Goal: Task Accomplishment & Management: Manage account settings

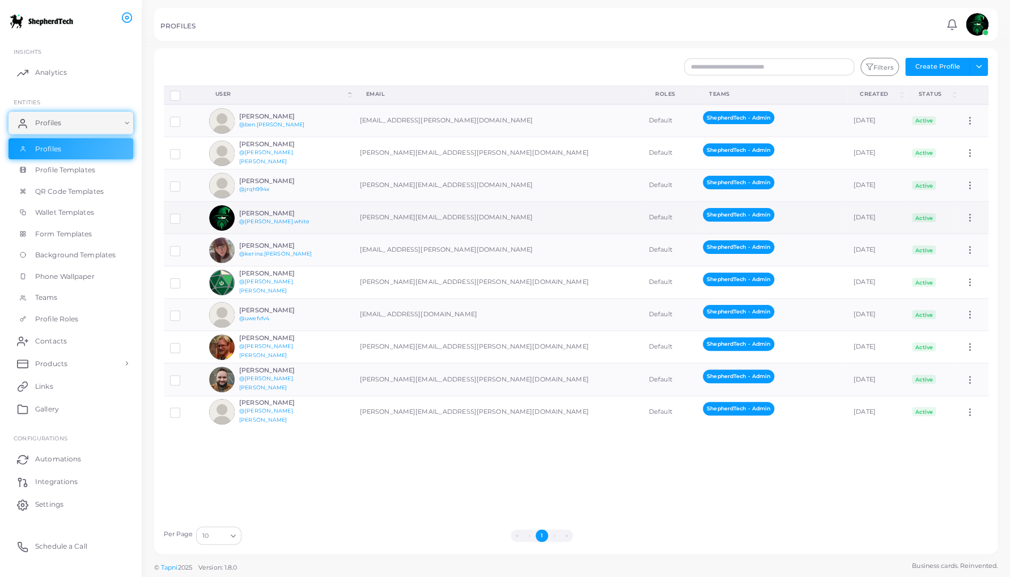
click at [339, 216] on td "[PERSON_NAME] @[PERSON_NAME].white" at bounding box center [278, 218] width 151 height 32
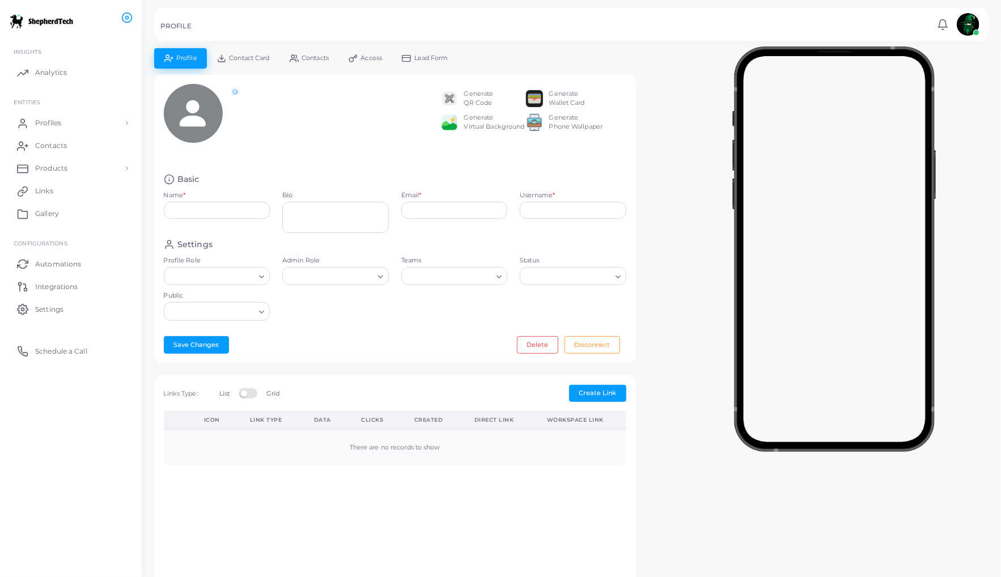
type input "**********"
type textarea "**********"
type input "**********"
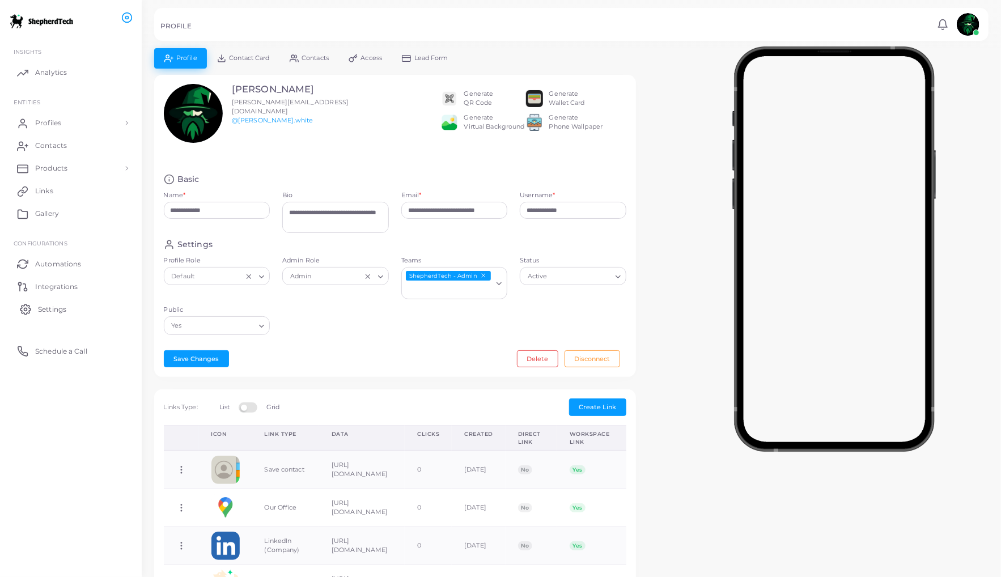
click at [45, 310] on span "Settings" at bounding box center [52, 309] width 28 height 10
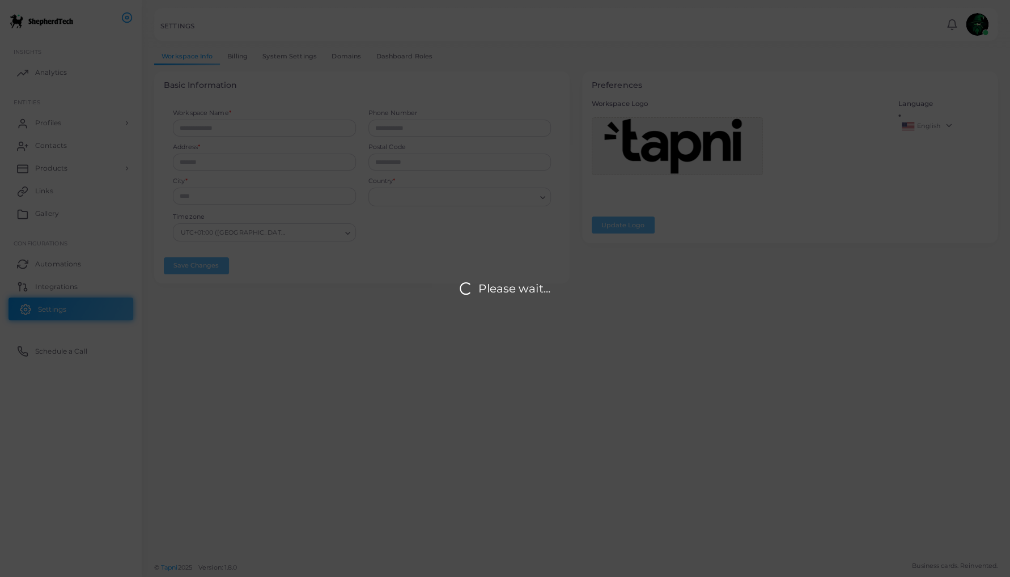
type input "**********"
type input "******"
type input "*****"
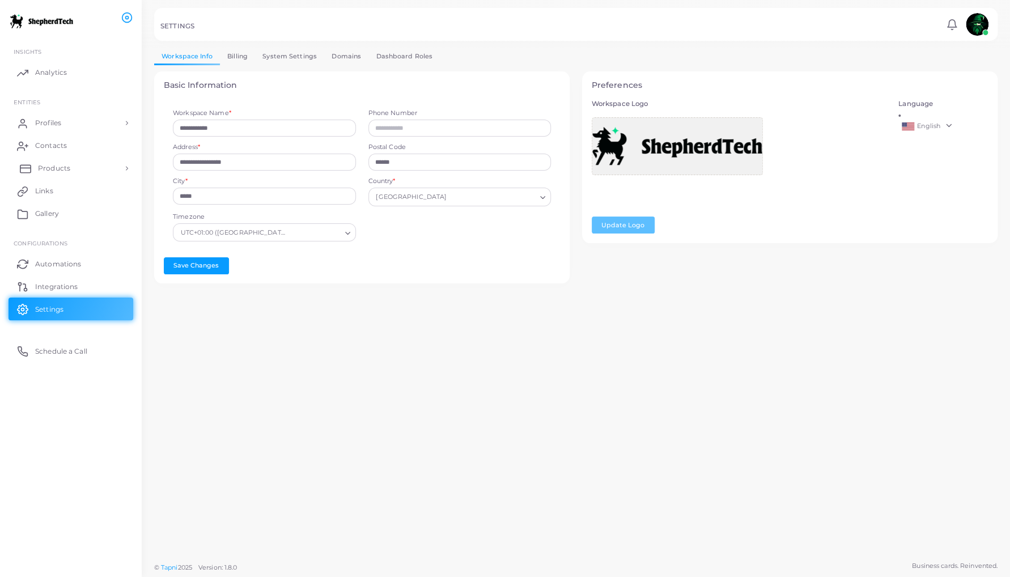
click at [53, 167] on span "Products" at bounding box center [54, 168] width 32 height 10
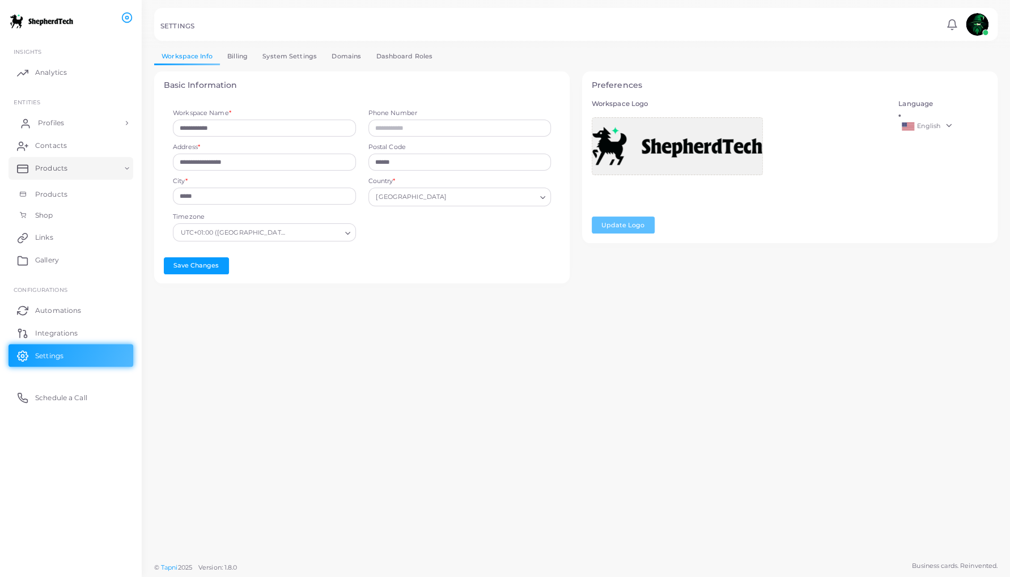
click at [52, 125] on span "Profiles" at bounding box center [51, 123] width 26 height 10
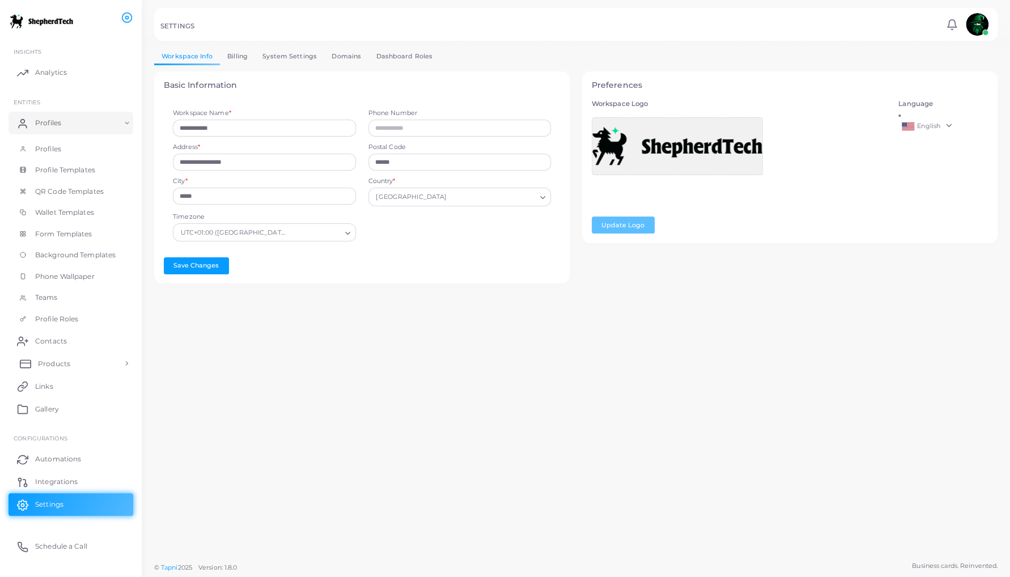
click at [52, 363] on span "Products" at bounding box center [54, 364] width 32 height 10
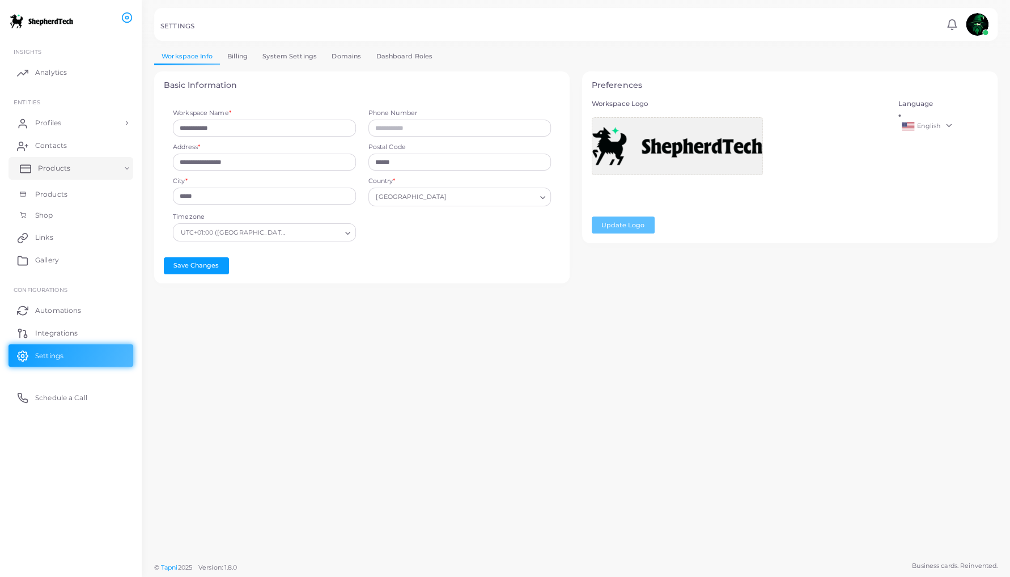
click at [125, 167] on link "Products" at bounding box center [71, 168] width 125 height 23
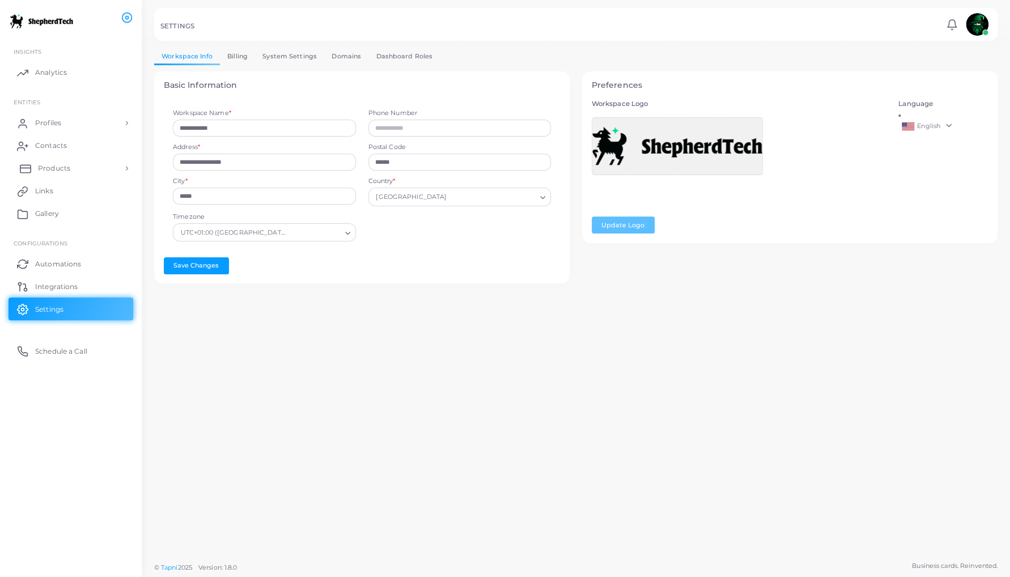
click at [61, 172] on span "Products" at bounding box center [54, 168] width 32 height 10
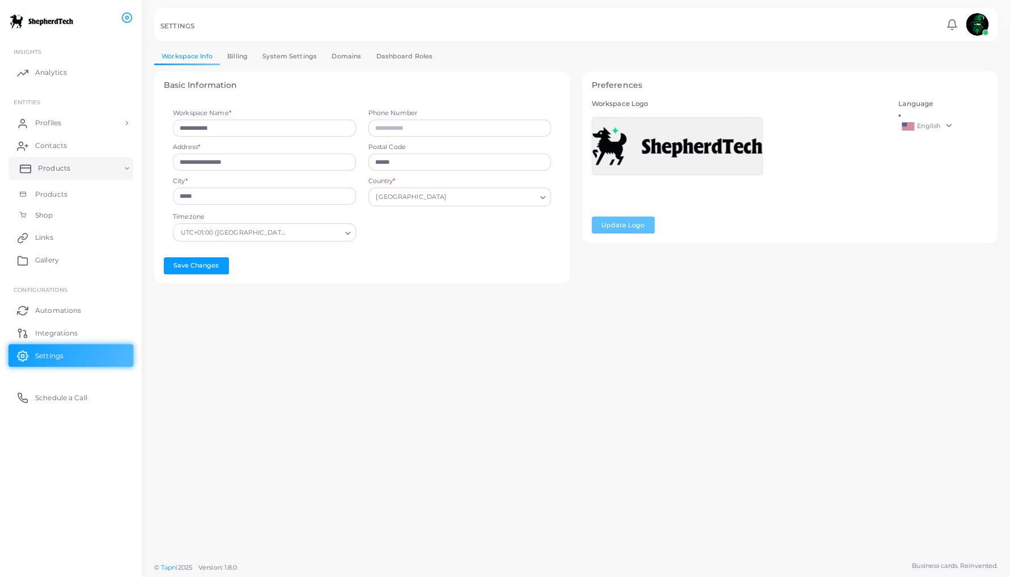
click at [70, 169] on link "Products" at bounding box center [71, 168] width 125 height 23
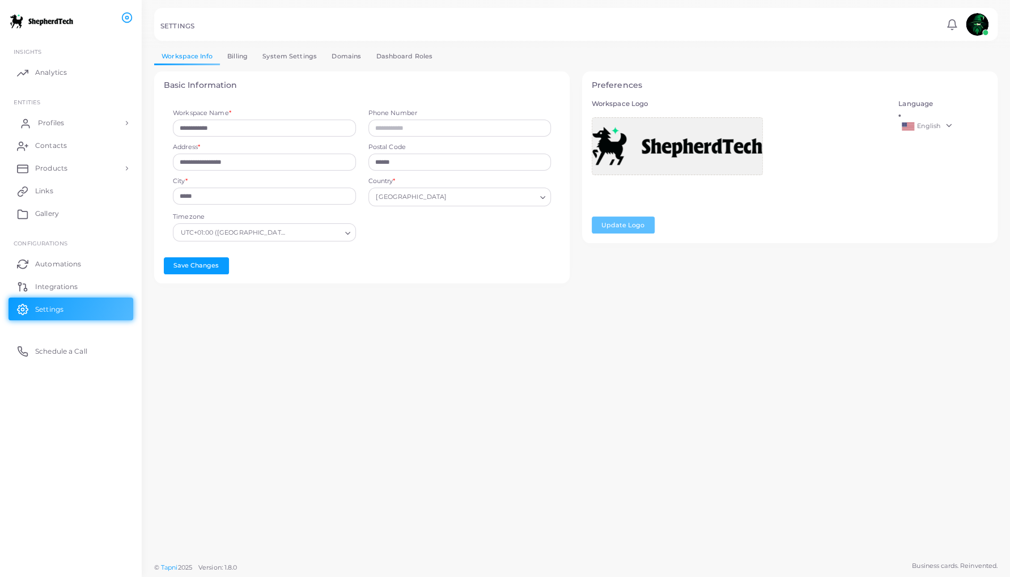
click at [60, 122] on span "Profiles" at bounding box center [51, 123] width 26 height 10
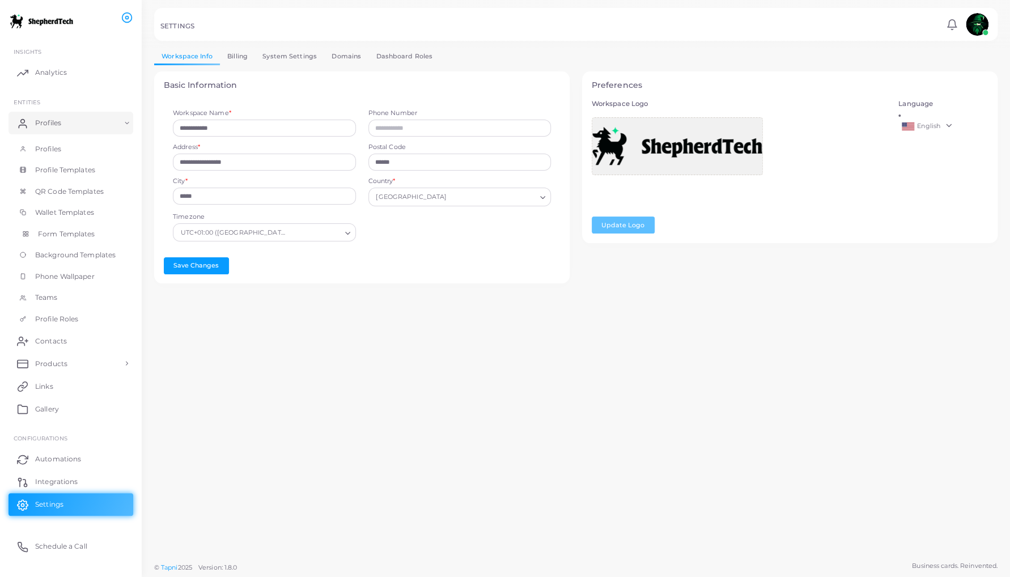
click at [57, 232] on span "Form Templates" at bounding box center [66, 234] width 57 height 10
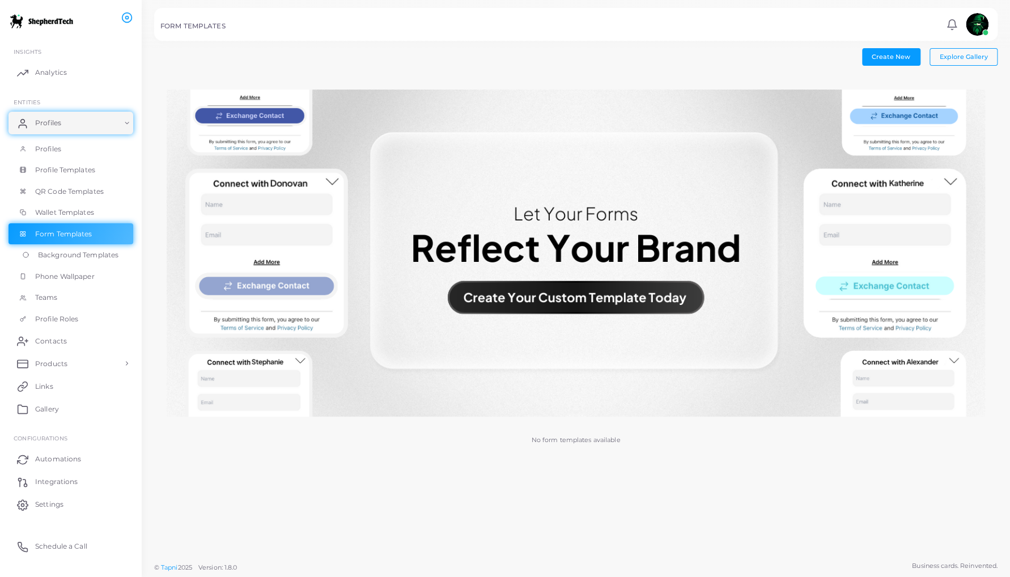
click at [61, 253] on span "Background Templates" at bounding box center [78, 255] width 80 height 10
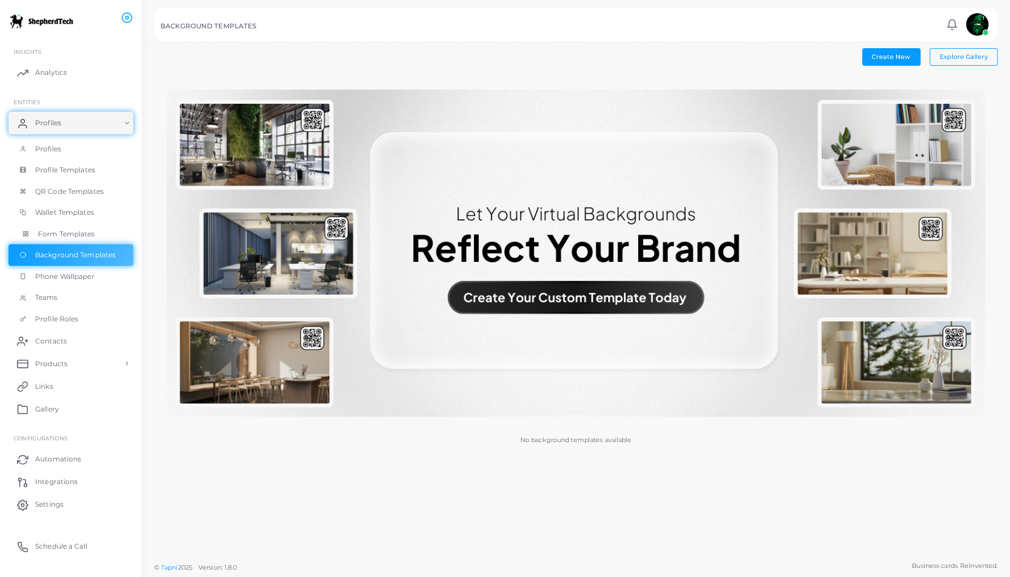
click at [63, 232] on span "Form Templates" at bounding box center [66, 234] width 57 height 10
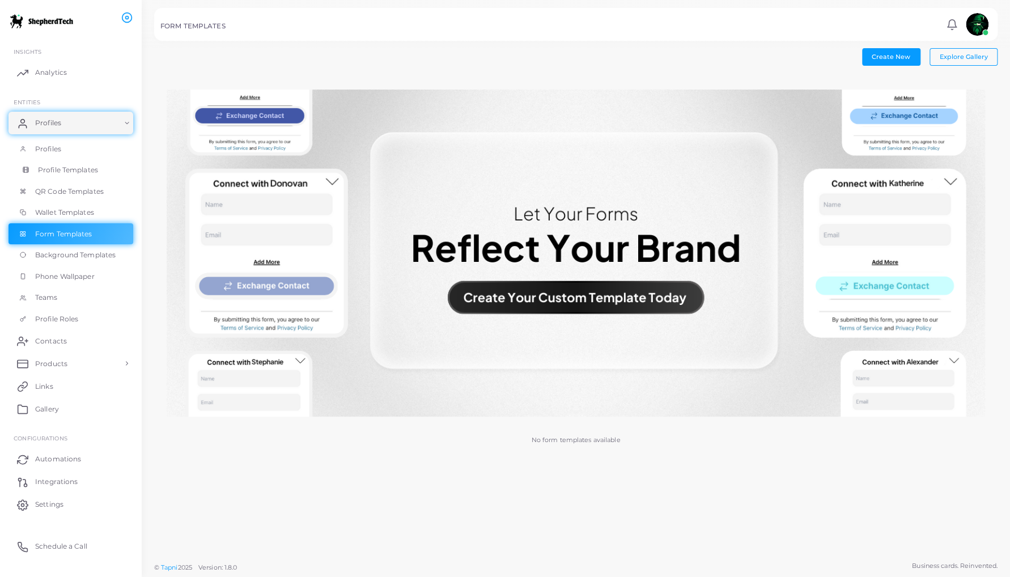
click at [57, 169] on span "Profile Templates" at bounding box center [68, 170] width 60 height 10
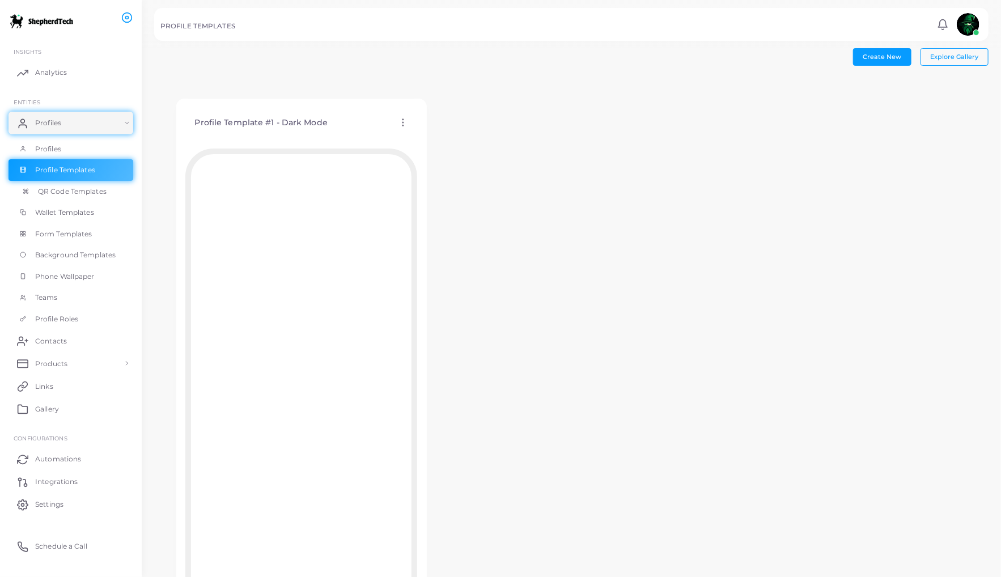
click at [62, 189] on span "QR Code Templates" at bounding box center [72, 191] width 69 height 10
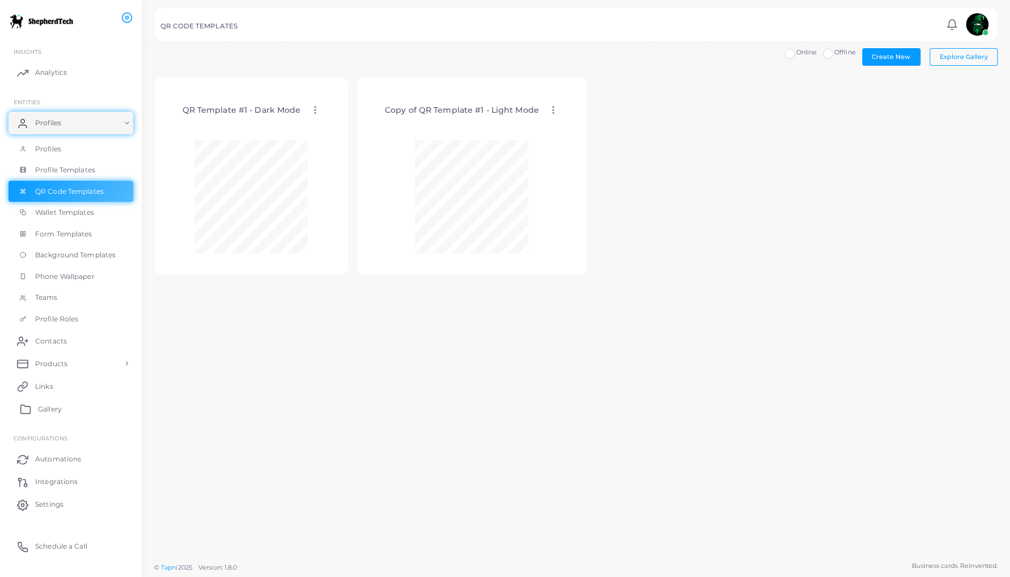
click at [48, 409] on span "Gallery" at bounding box center [50, 409] width 24 height 10
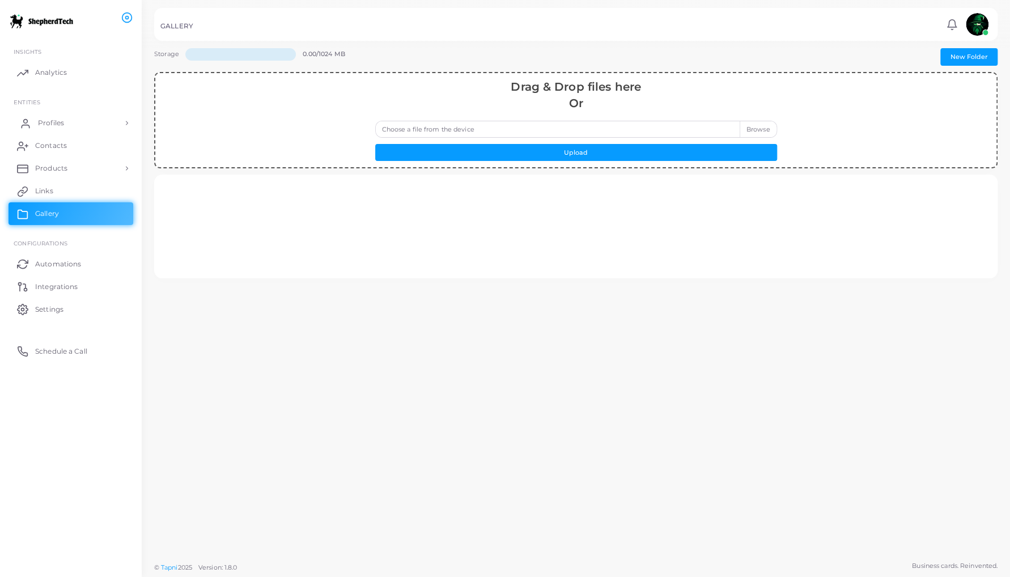
click at [49, 124] on span "Profiles" at bounding box center [51, 123] width 26 height 10
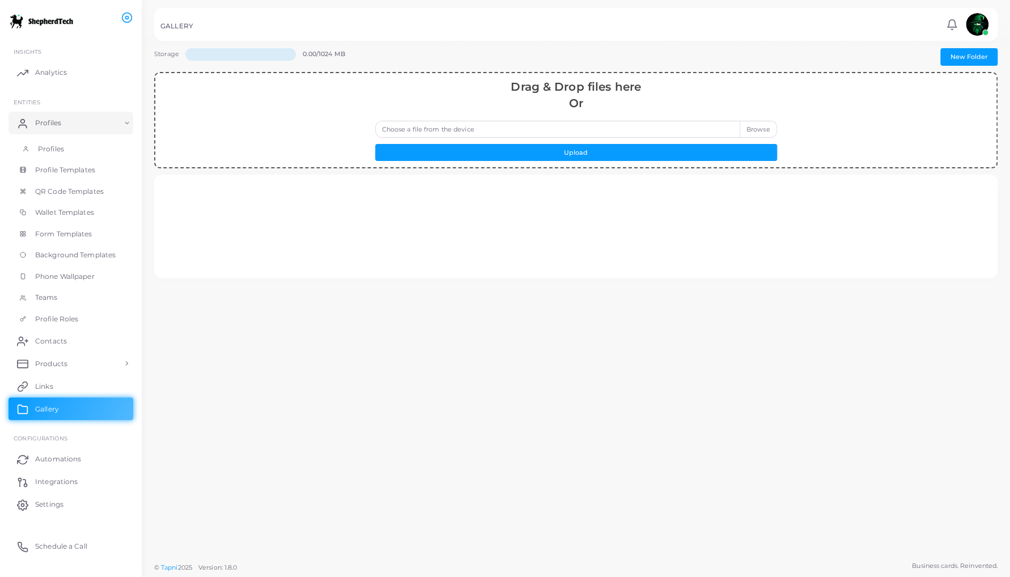
click at [44, 145] on span "Profiles" at bounding box center [51, 149] width 26 height 10
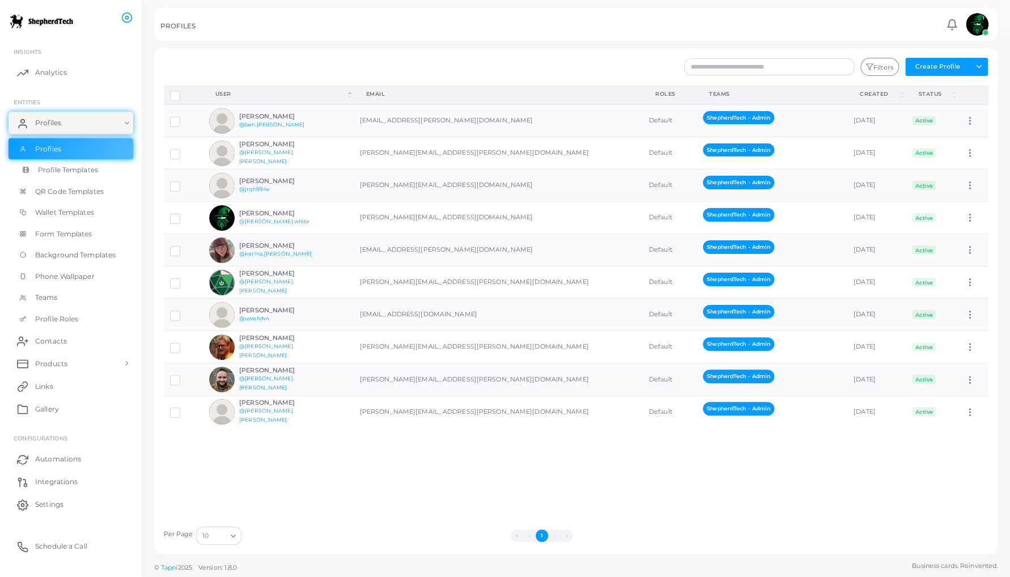
click at [73, 171] on span "Profile Templates" at bounding box center [68, 170] width 60 height 10
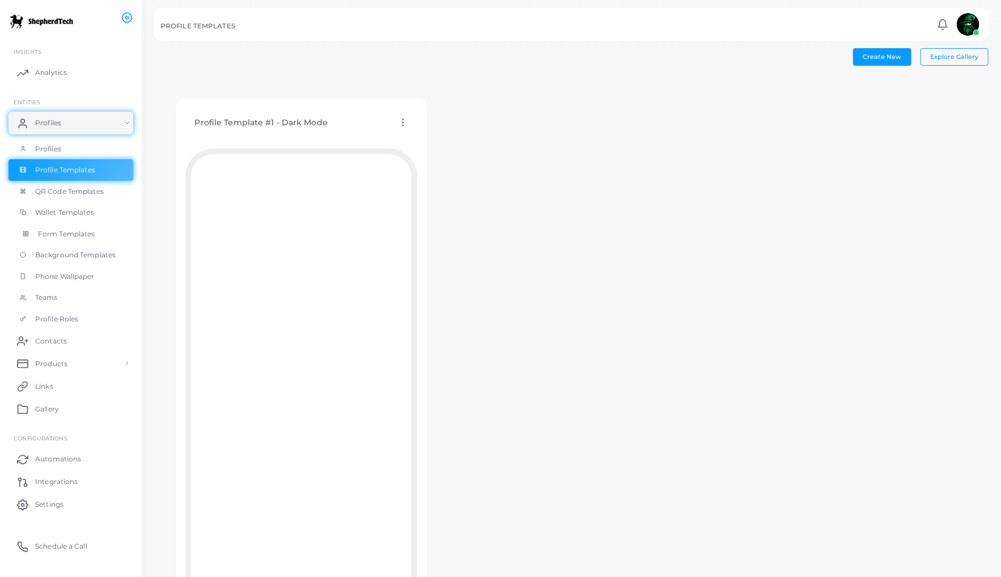
click at [61, 230] on span "Form Templates" at bounding box center [66, 234] width 57 height 10
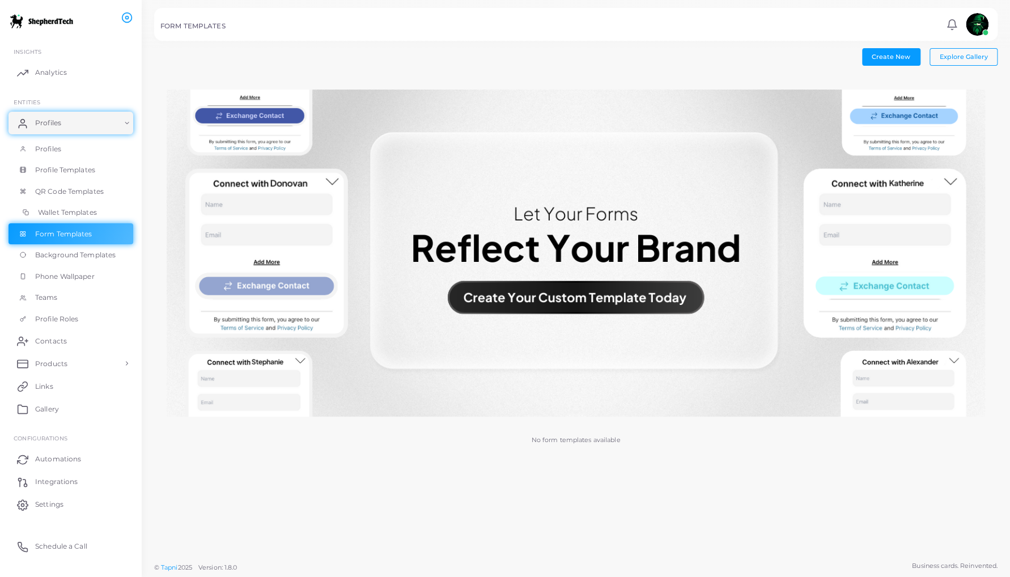
click at [66, 211] on span "Wallet Templates" at bounding box center [67, 212] width 59 height 10
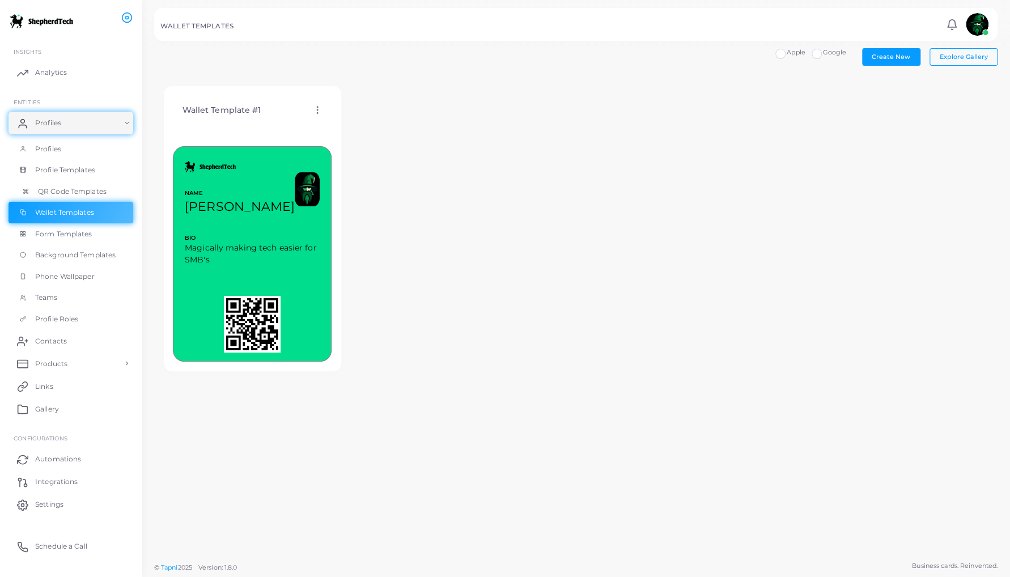
click at [57, 191] on span "QR Code Templates" at bounding box center [72, 191] width 69 height 10
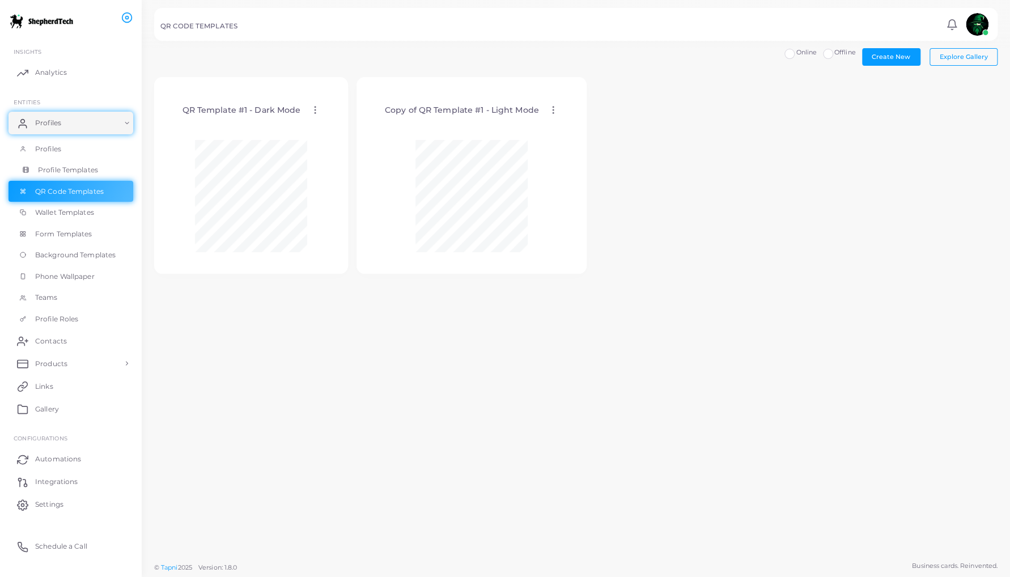
click at [60, 169] on span "Profile Templates" at bounding box center [68, 170] width 60 height 10
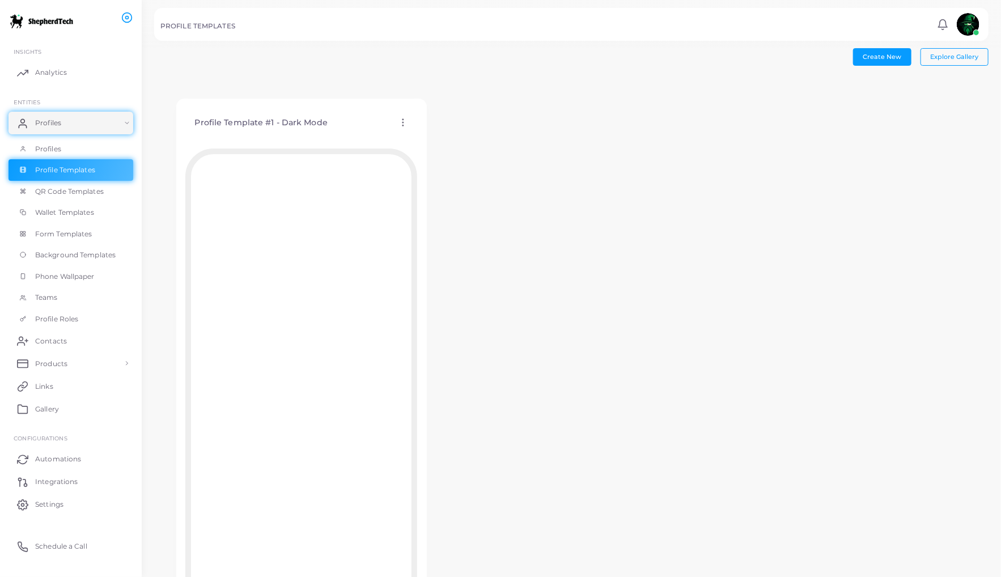
click at [403, 122] on circle at bounding box center [402, 122] width 1 height 1
click at [626, 155] on div "Profile Template #1 - Dark Mode Edit Template Assign template Duplicate Templat…" at bounding box center [571, 367] width 834 height 580
click at [46, 296] on span "Teams" at bounding box center [49, 297] width 23 height 10
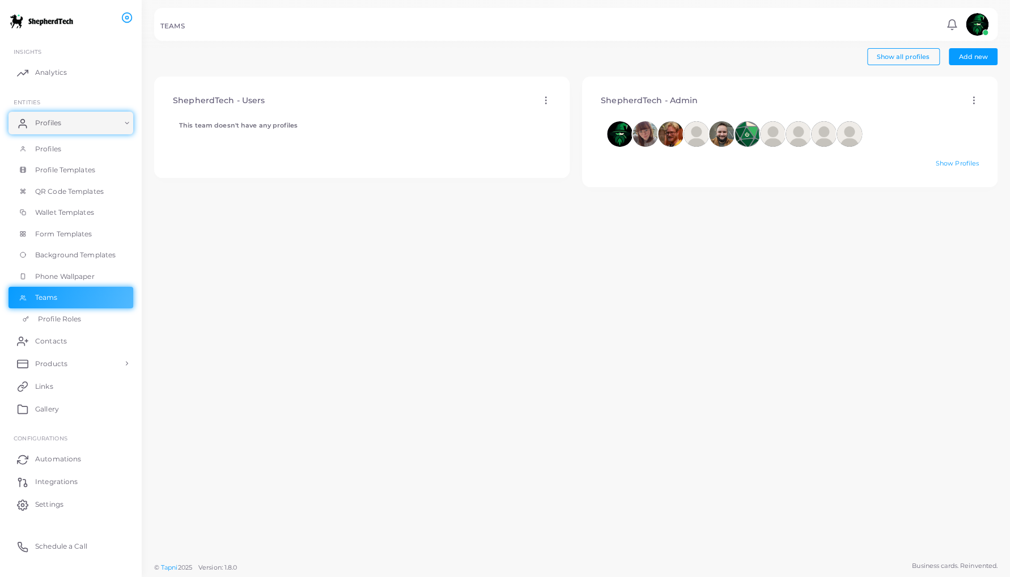
click at [54, 320] on span "Profile Roles" at bounding box center [59, 319] width 43 height 10
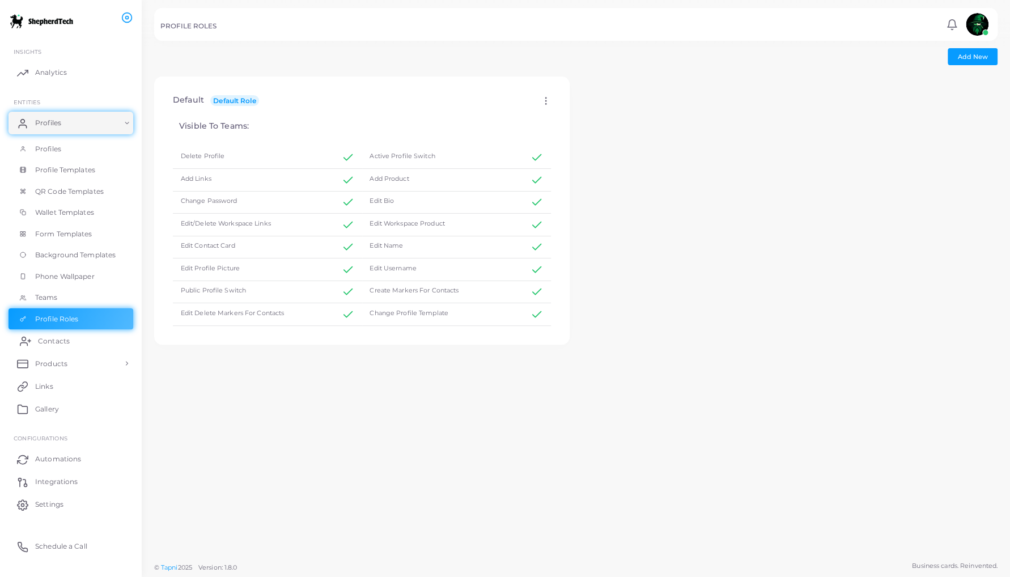
click at [50, 340] on span "Contacts" at bounding box center [54, 341] width 32 height 10
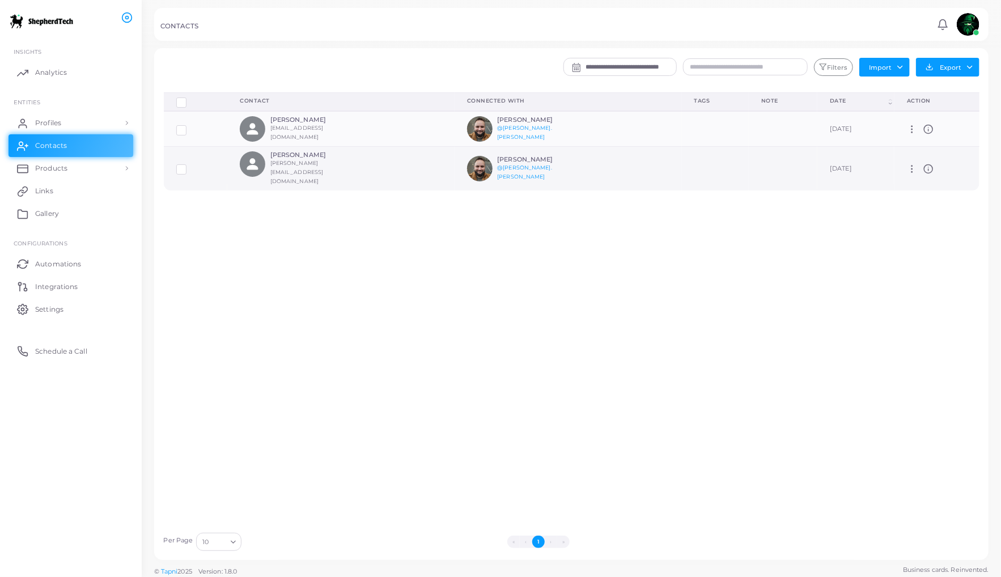
click at [309, 157] on h6 "[PERSON_NAME]" at bounding box center [311, 154] width 83 height 7
click at [345, 164] on div "Toby [EMAIL_ADDRESS][DOMAIN_NAME]" at bounding box center [311, 168] width 83 height 35
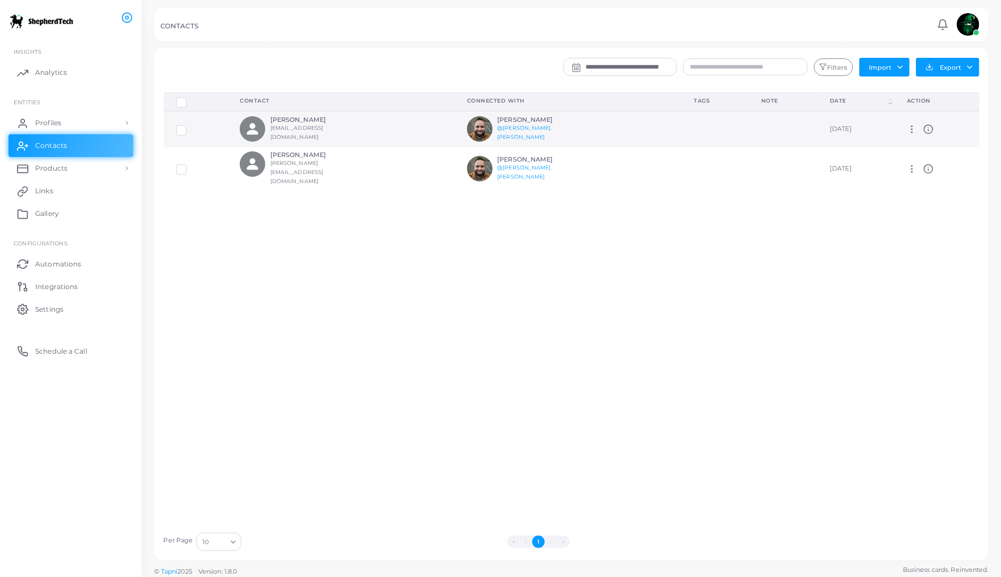
click at [344, 128] on div "[PERSON_NAME] [PERSON_NAME][EMAIL_ADDRESS][DOMAIN_NAME]" at bounding box center [311, 129] width 83 height 26
click at [43, 167] on span "Products" at bounding box center [54, 168] width 32 height 10
click at [46, 194] on span "Products" at bounding box center [54, 194] width 32 height 10
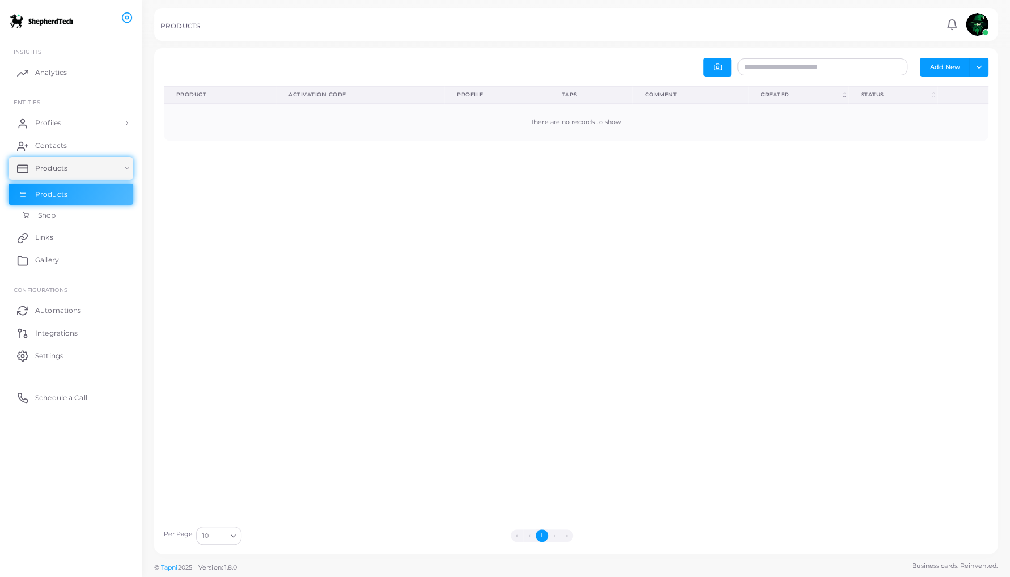
click at [46, 214] on span "Shop" at bounding box center [47, 215] width 18 height 10
click at [45, 260] on span "Gallery" at bounding box center [50, 260] width 24 height 10
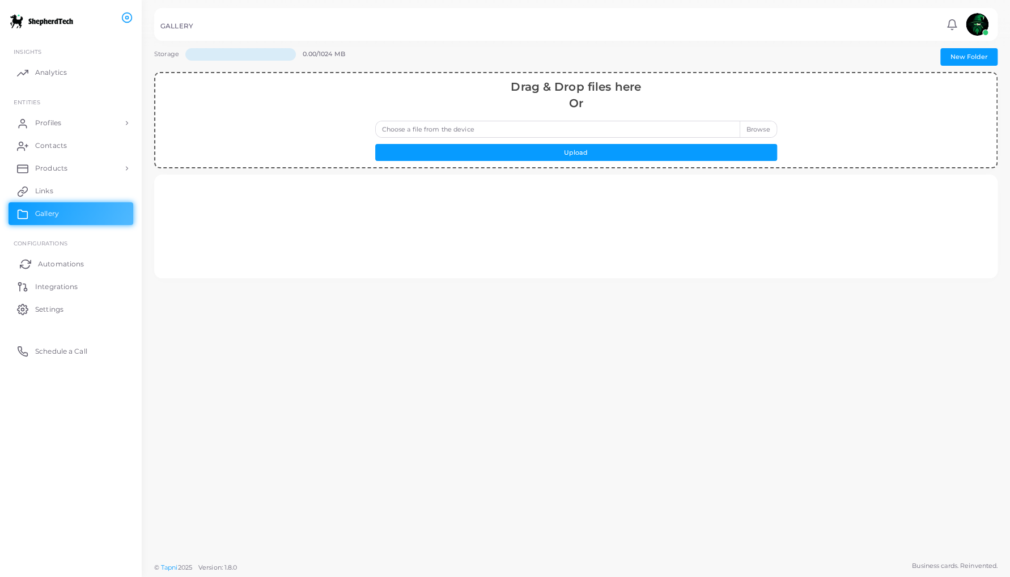
click at [54, 265] on span "Automations" at bounding box center [61, 264] width 46 height 10
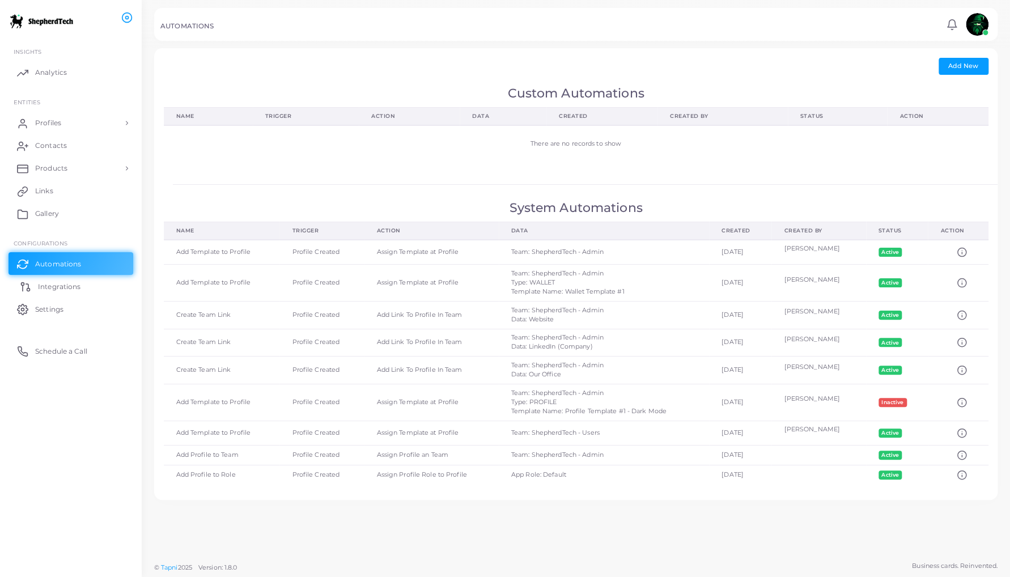
click at [59, 287] on span "Integrations" at bounding box center [59, 287] width 43 height 10
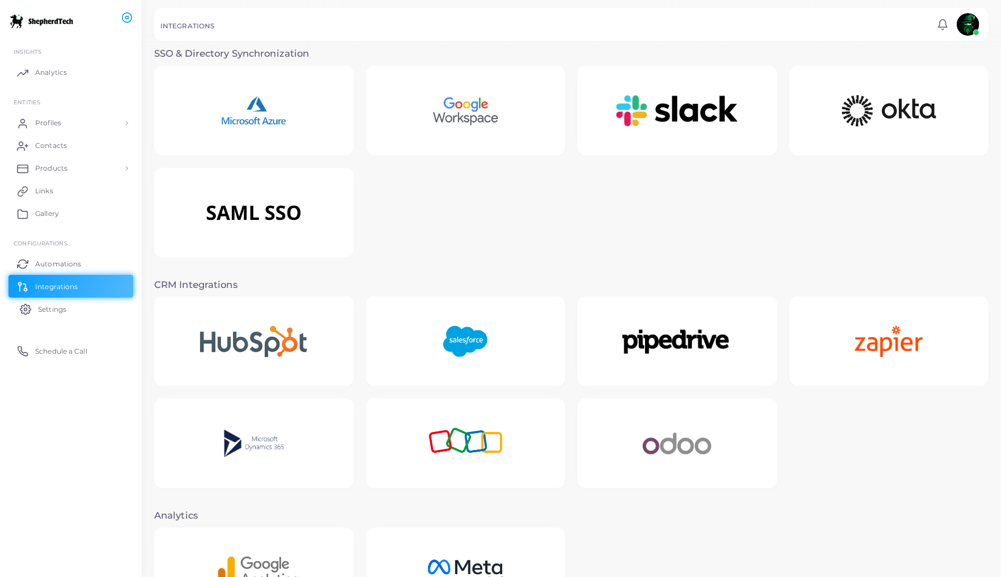
click at [48, 311] on span "Settings" at bounding box center [52, 309] width 28 height 10
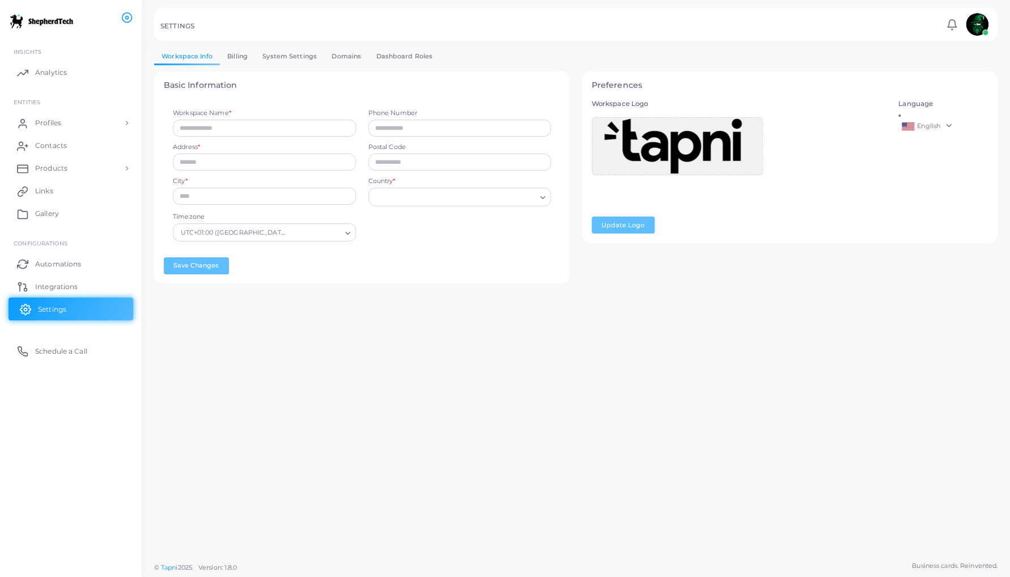
type input "**********"
type input "******"
type input "*****"
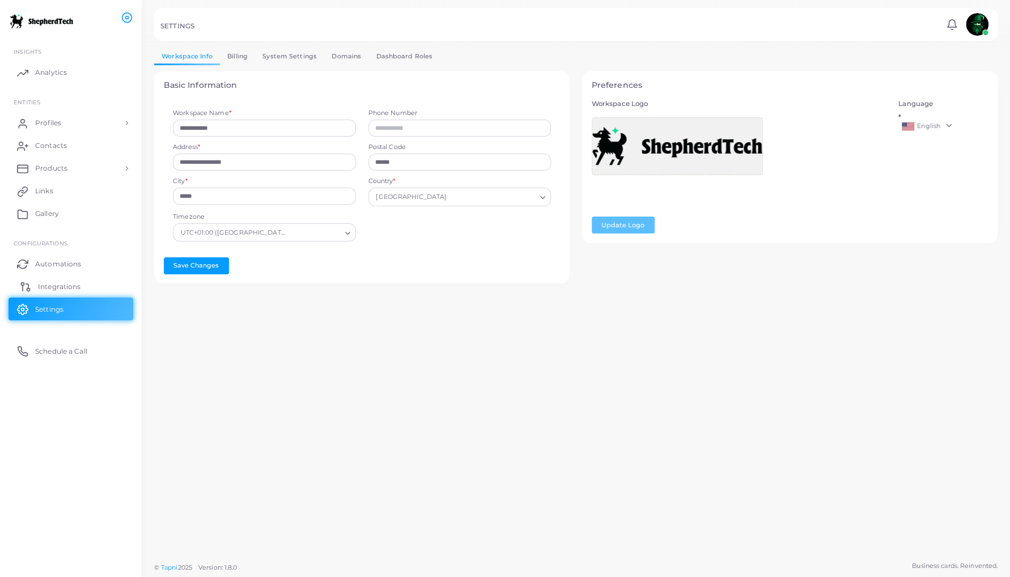
click at [48, 288] on span "Integrations" at bounding box center [59, 287] width 43 height 10
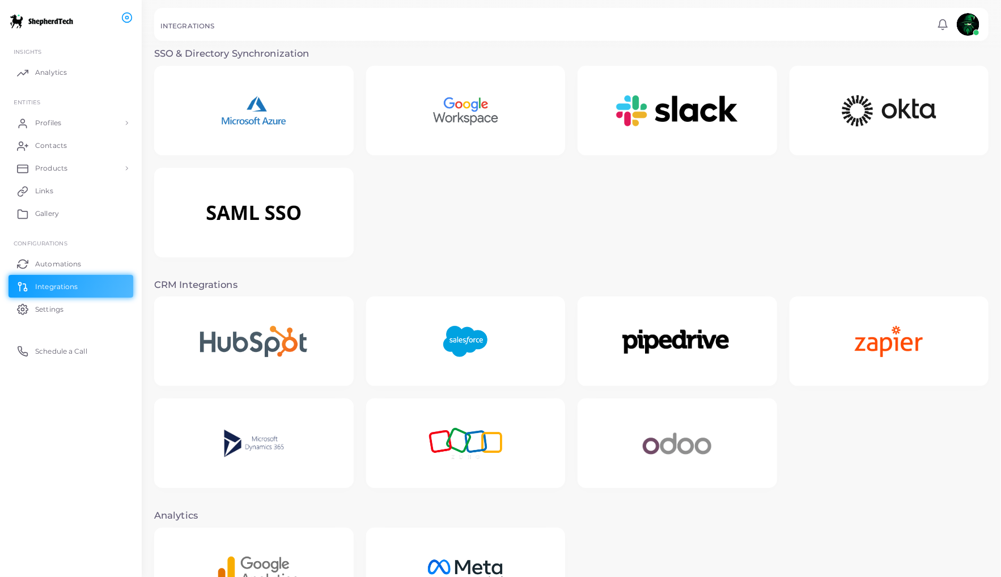
click at [244, 338] on img at bounding box center [253, 341] width 147 height 71
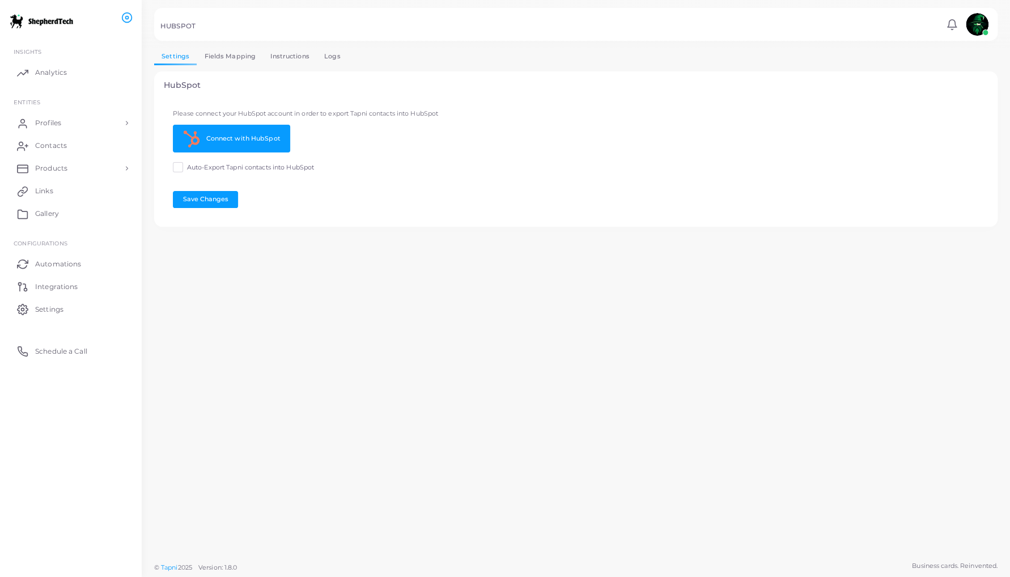
click at [224, 57] on link "Fields Mapping" at bounding box center [230, 56] width 66 height 16
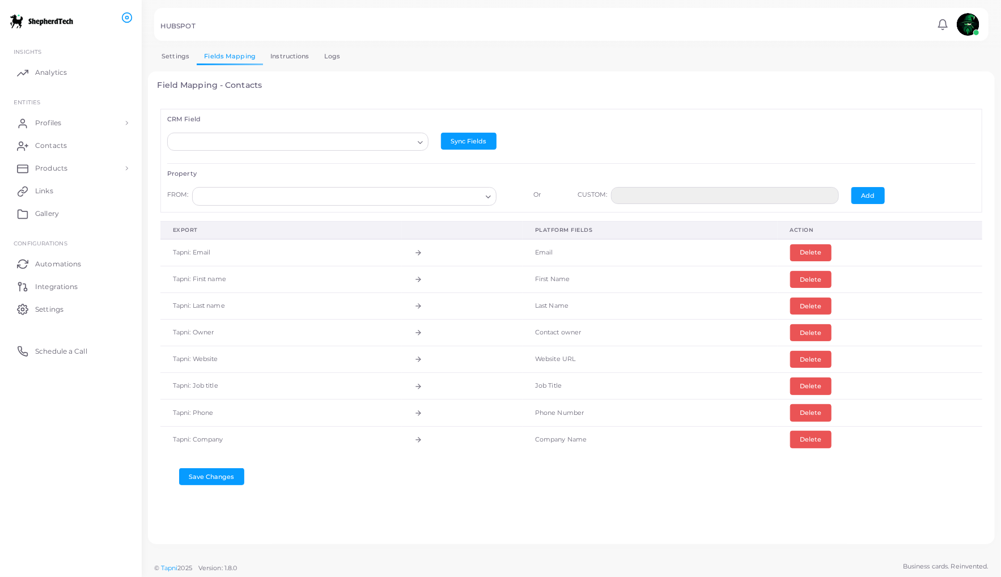
click at [283, 57] on link "Instructions" at bounding box center [290, 56] width 54 height 16
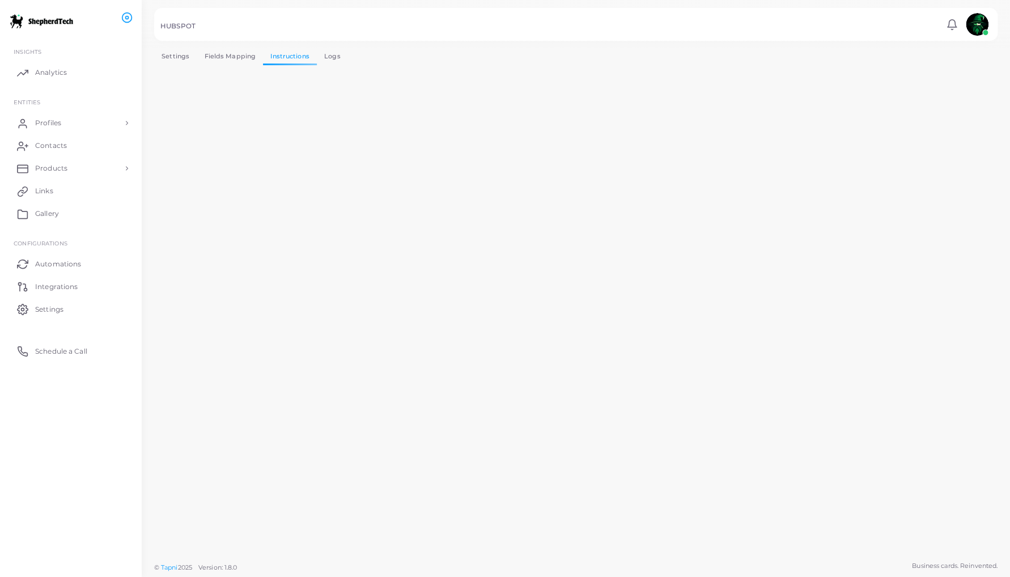
click at [334, 57] on link "Logs" at bounding box center [332, 56] width 31 height 16
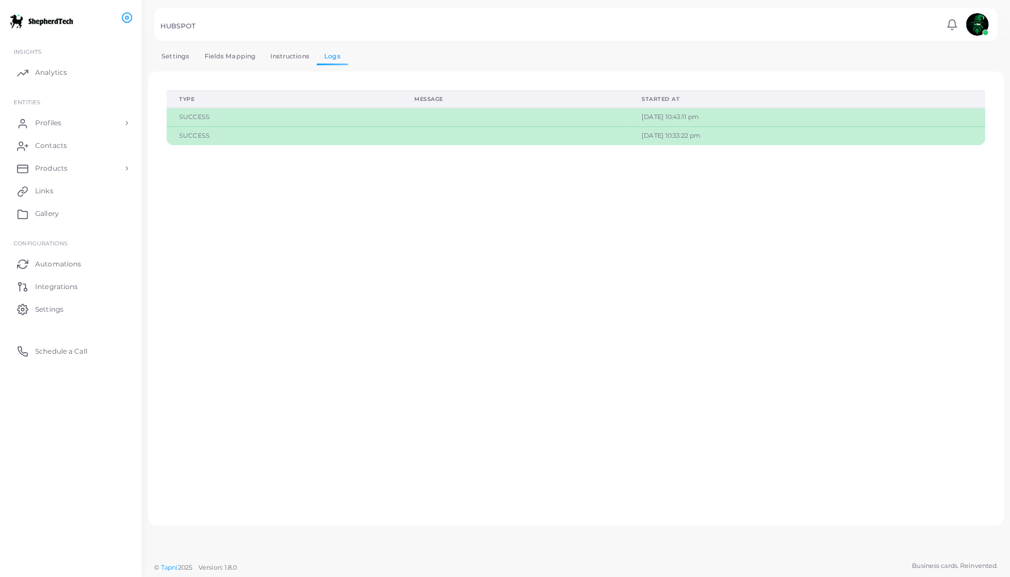
click at [286, 55] on link "Instructions" at bounding box center [290, 56] width 54 height 16
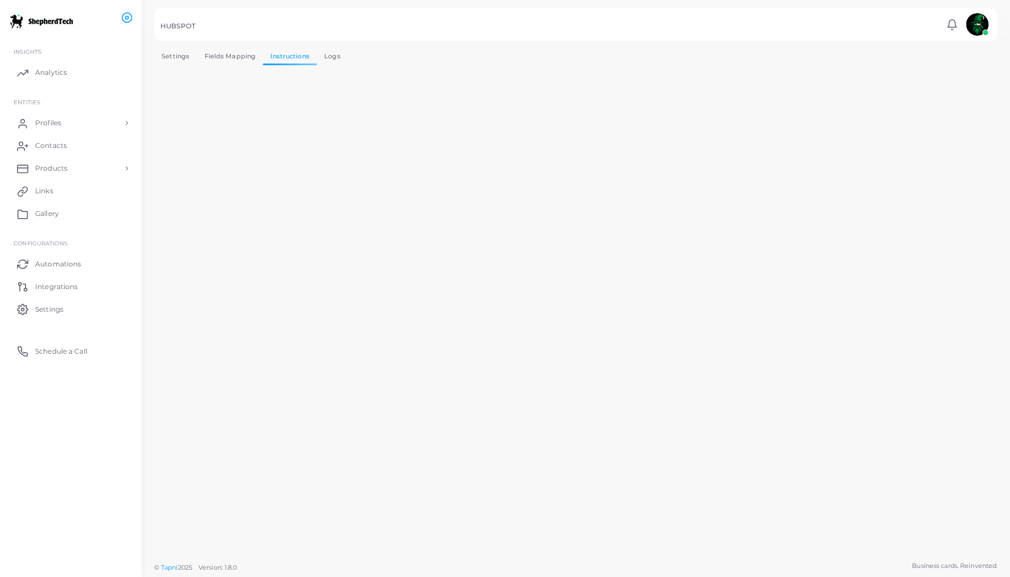
click at [230, 56] on link "Fields Mapping" at bounding box center [230, 56] width 66 height 16
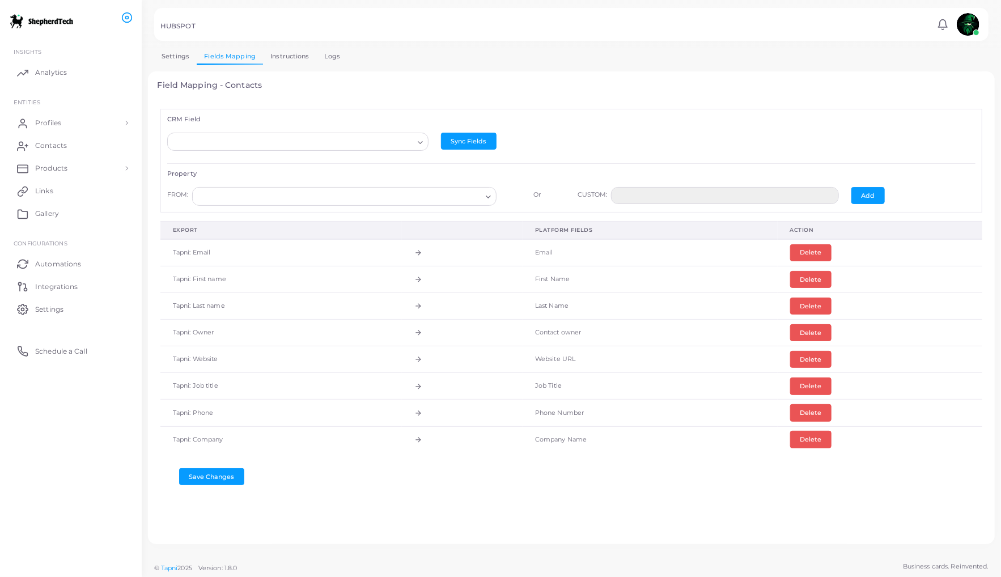
click at [175, 53] on link "Settings" at bounding box center [175, 56] width 43 height 16
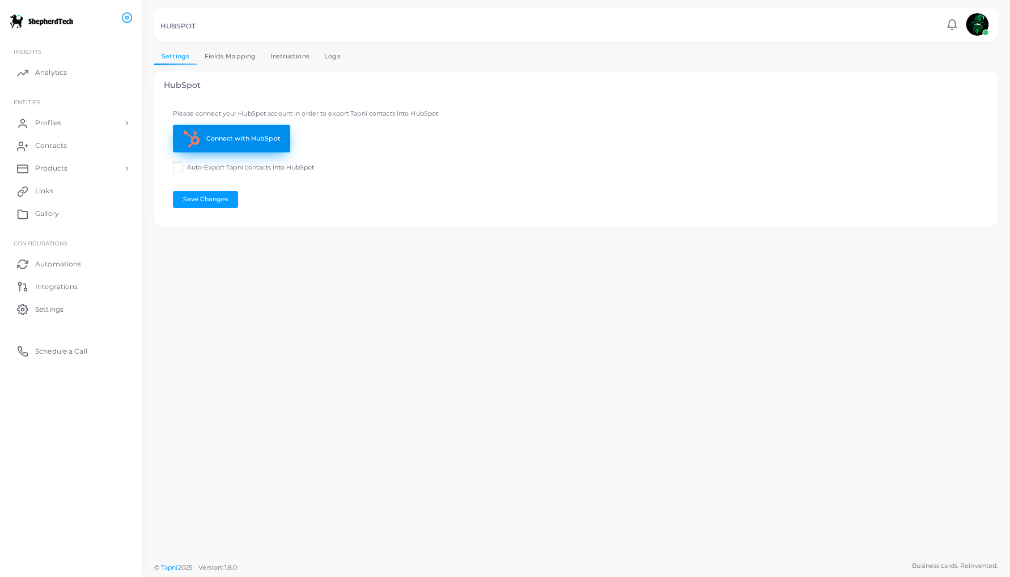
click at [241, 135] on link "Connect with HubSpot" at bounding box center [231, 139] width 117 height 28
click at [227, 55] on link "Fields Mapping" at bounding box center [230, 56] width 66 height 16
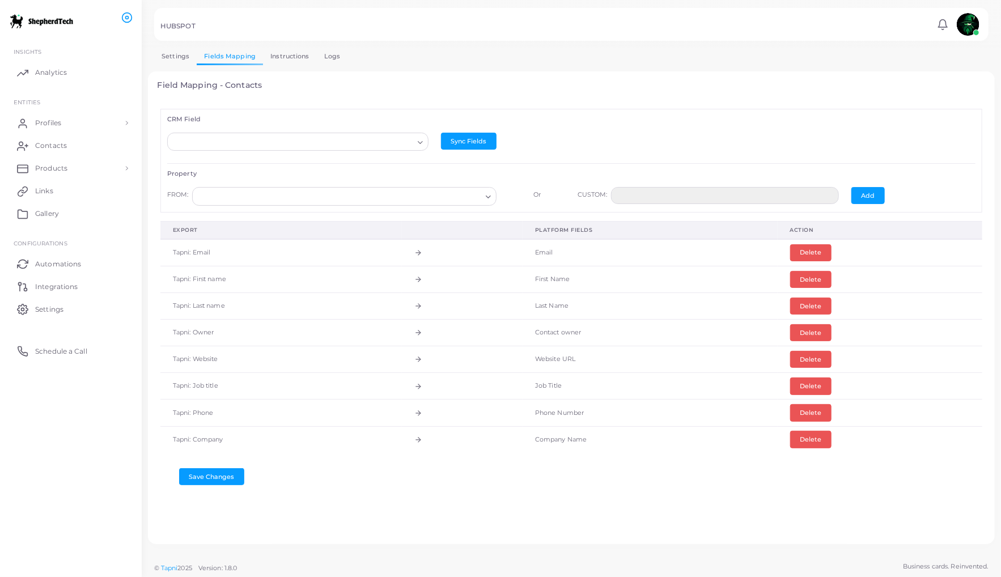
click at [175, 53] on link "Settings" at bounding box center [175, 56] width 43 height 16
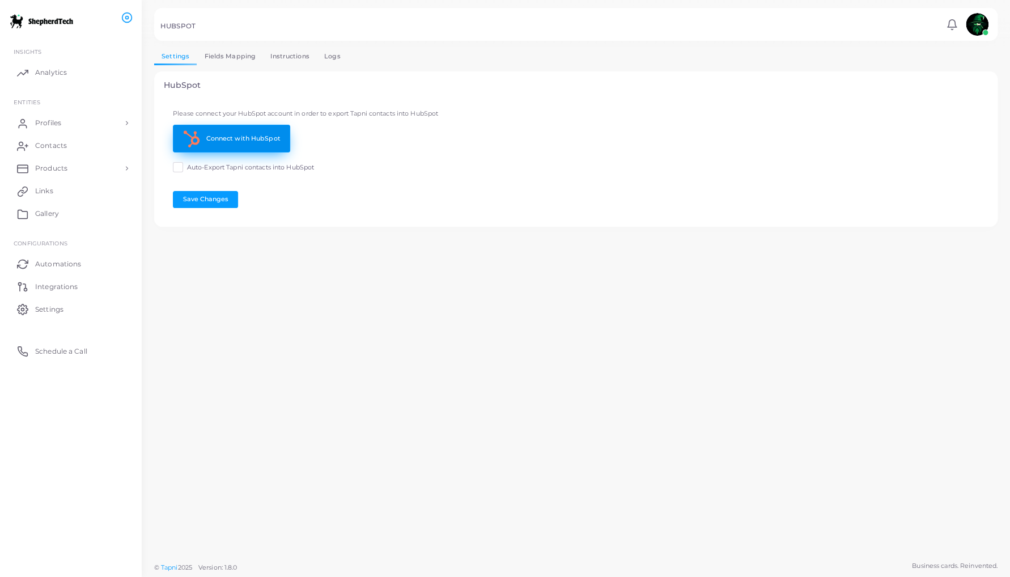
click at [238, 135] on link "Connect with HubSpot" at bounding box center [231, 139] width 117 height 28
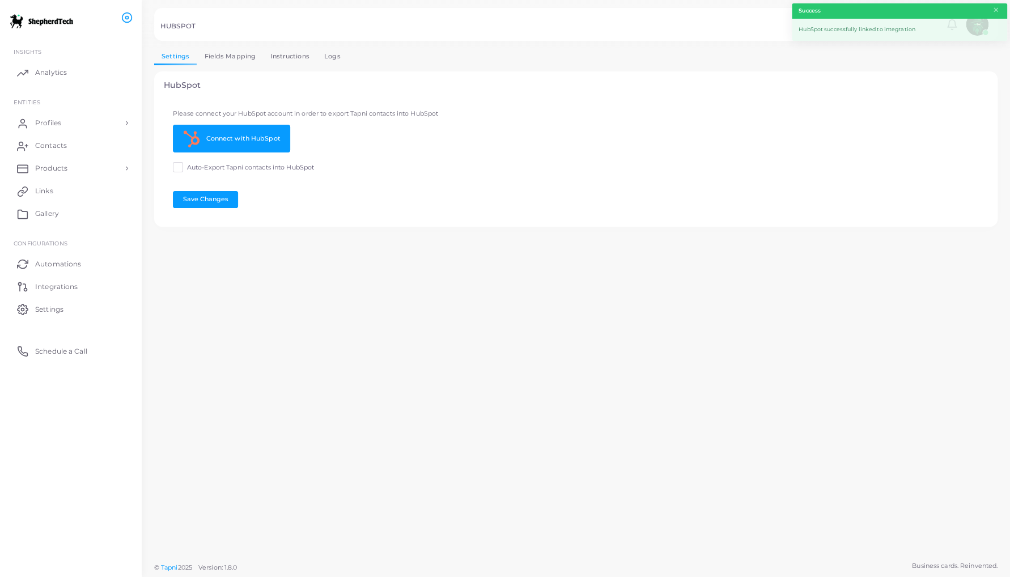
click at [220, 55] on link "Fields Mapping" at bounding box center [230, 56] width 66 height 16
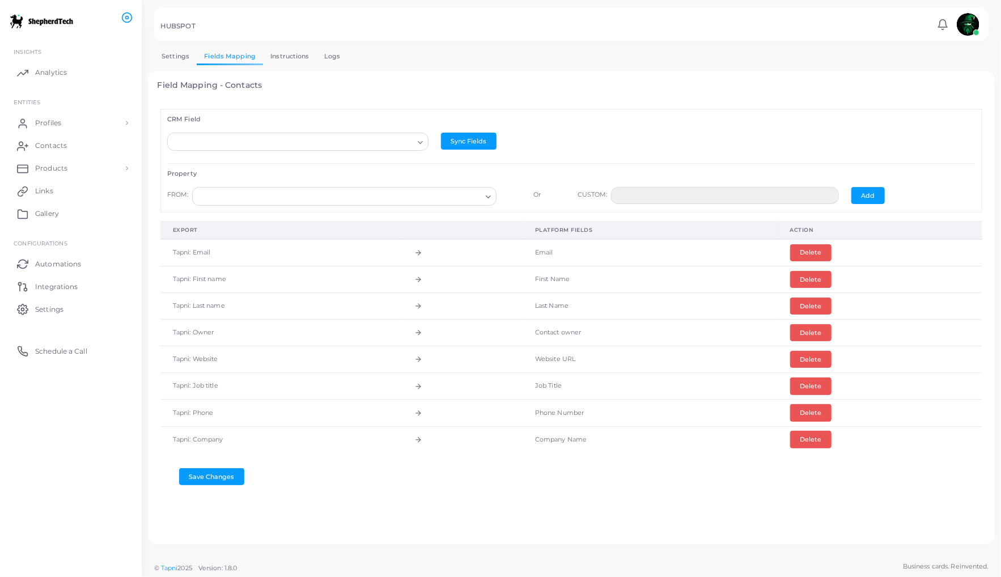
click at [279, 57] on link "Instructions" at bounding box center [290, 56] width 54 height 16
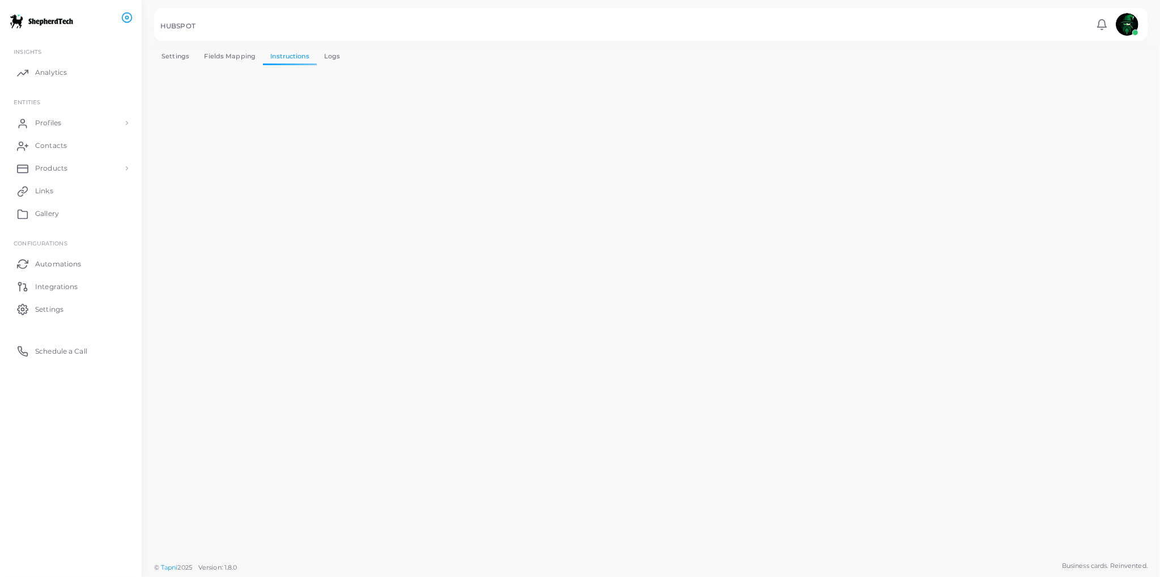
click at [171, 57] on link "Settings" at bounding box center [175, 56] width 43 height 16
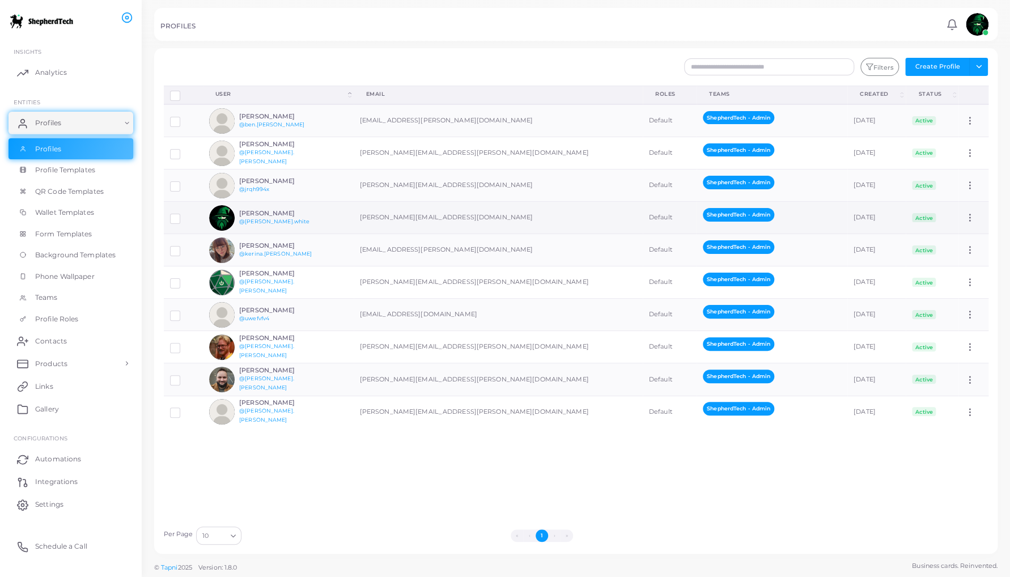
click at [333, 215] on td "[PERSON_NAME] @[PERSON_NAME].white" at bounding box center [278, 218] width 151 height 32
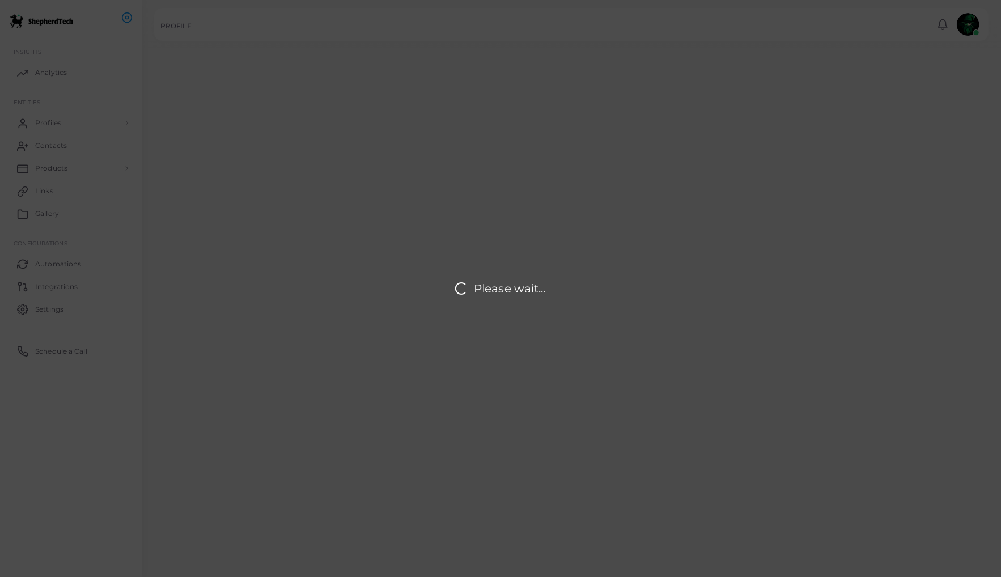
type input "**********"
type textarea "**********"
type input "**********"
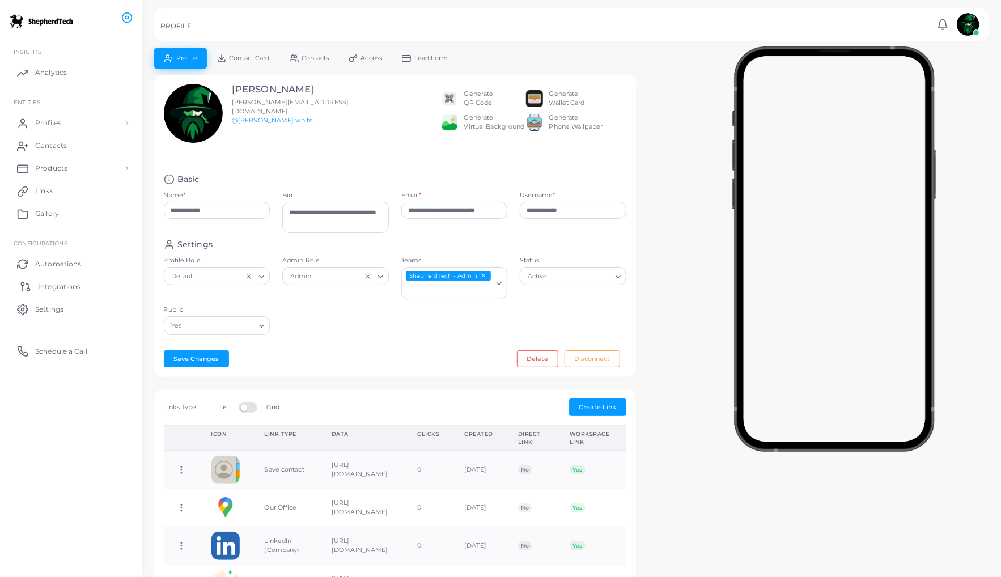
click at [44, 279] on link "Integrations" at bounding box center [71, 286] width 125 height 23
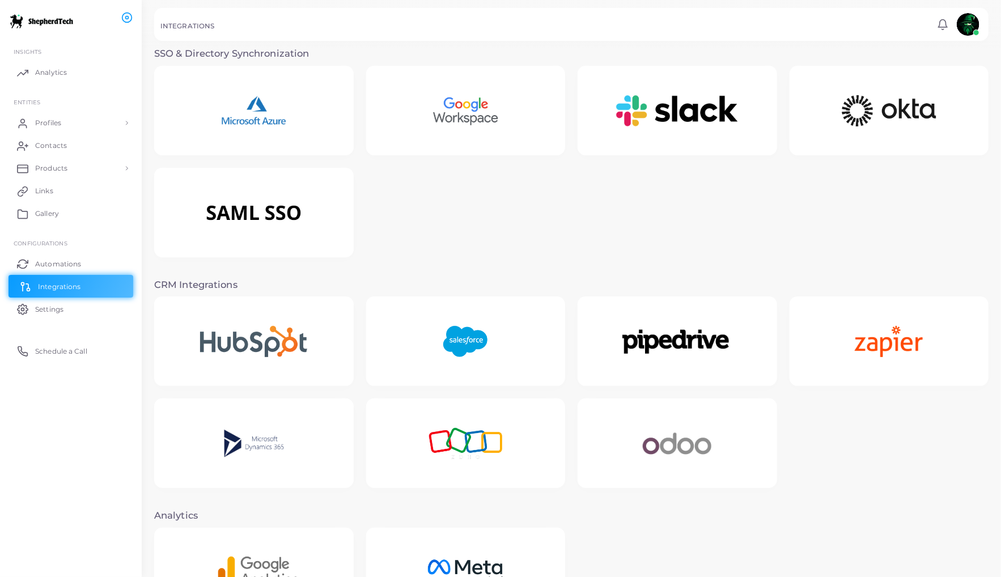
click at [36, 282] on link "Integrations" at bounding box center [71, 286] width 125 height 23
click at [252, 337] on img at bounding box center [253, 341] width 147 height 71
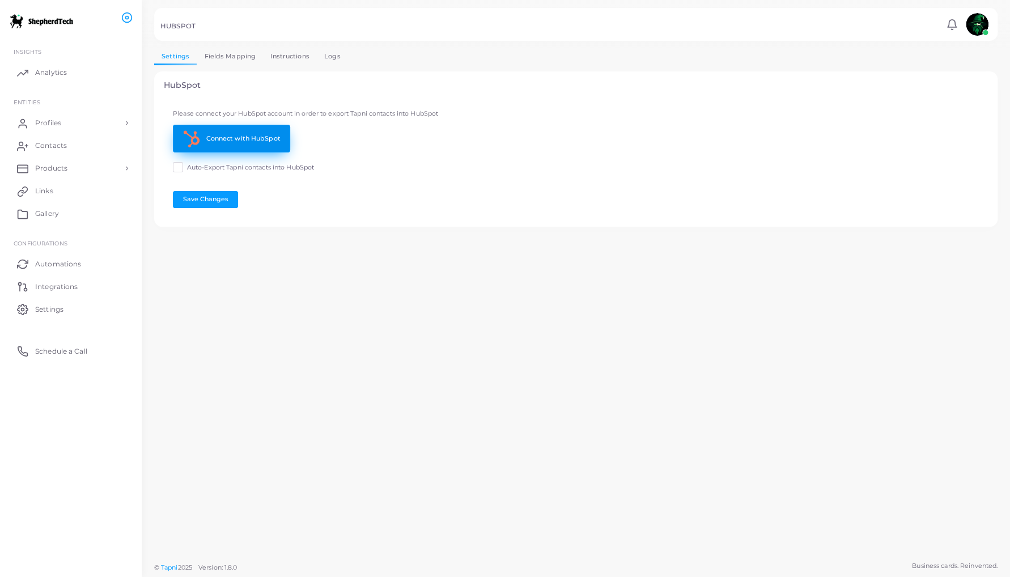
click at [222, 136] on link "Connect with HubSpot" at bounding box center [231, 139] width 117 height 28
click at [280, 53] on link "Instructions" at bounding box center [290, 56] width 54 height 16
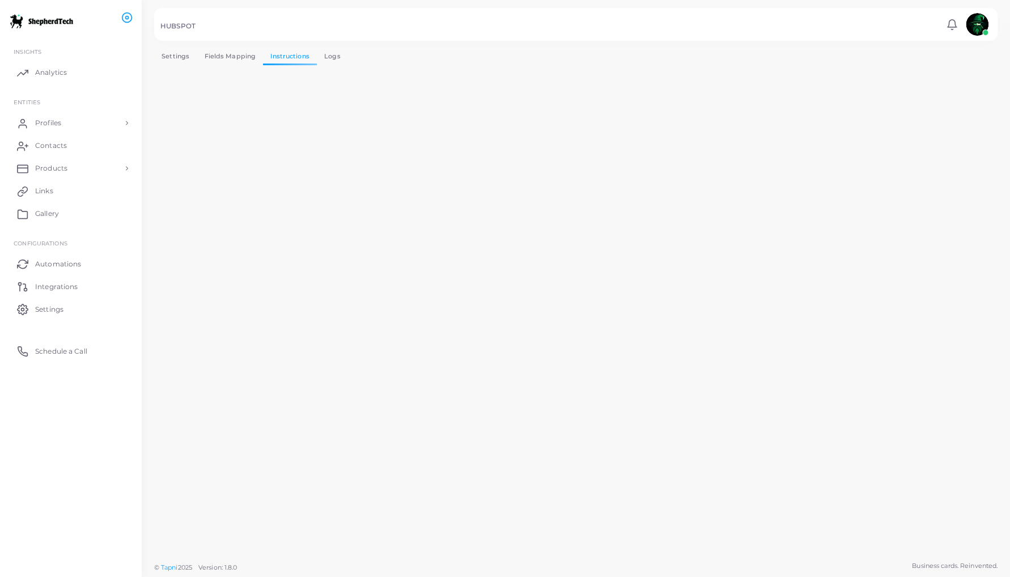
click at [178, 57] on link "Settings" at bounding box center [175, 56] width 43 height 16
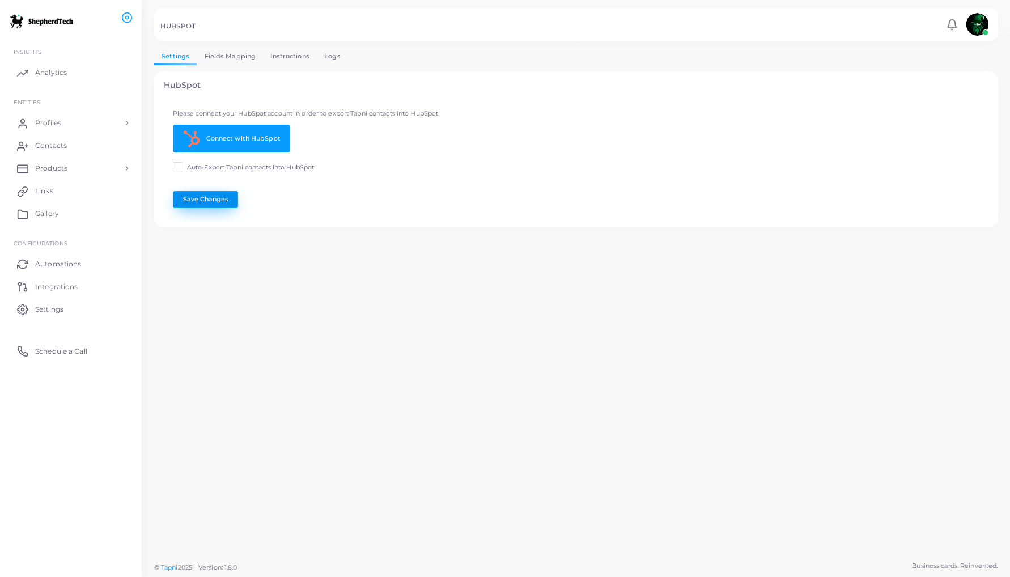
click at [205, 198] on button "Save Changes" at bounding box center [205, 199] width 65 height 17
click at [223, 53] on link "Fields Mapping" at bounding box center [230, 56] width 66 height 16
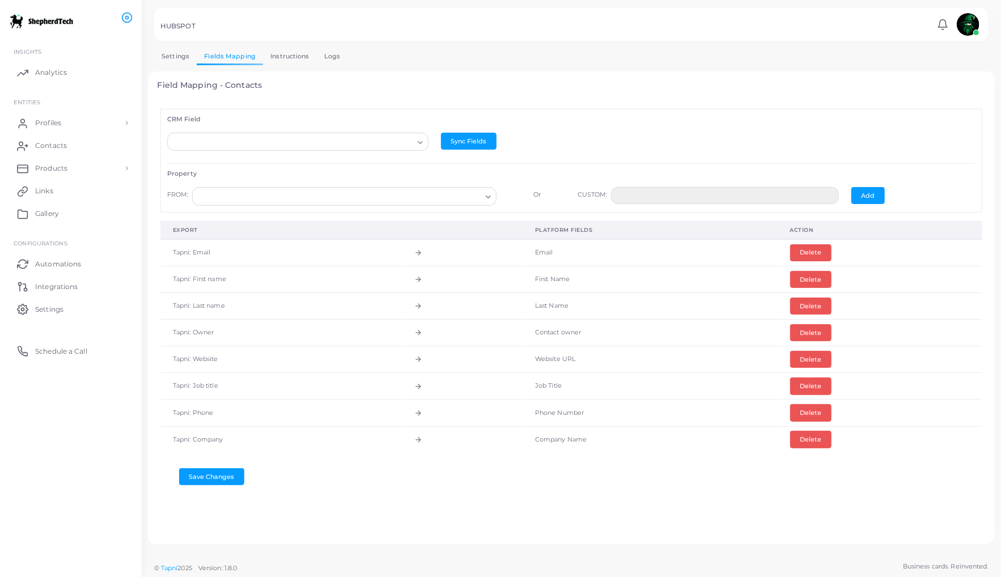
click at [381, 141] on input "Search for option" at bounding box center [292, 142] width 241 height 12
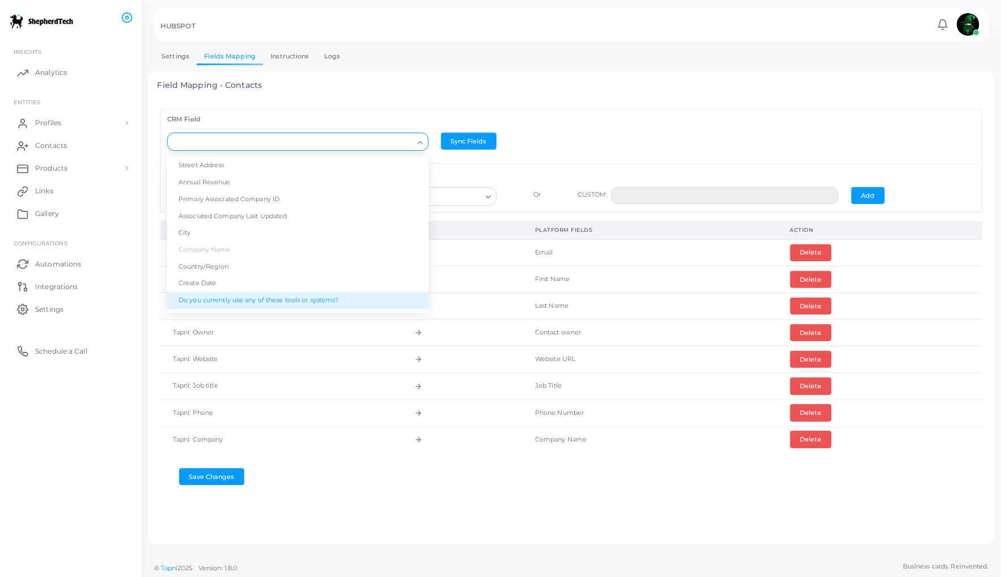
click at [705, 103] on div "CRM Field Loading... Street Address Annual Revenue Primary Associated Company I…" at bounding box center [572, 317] width 828 height 435
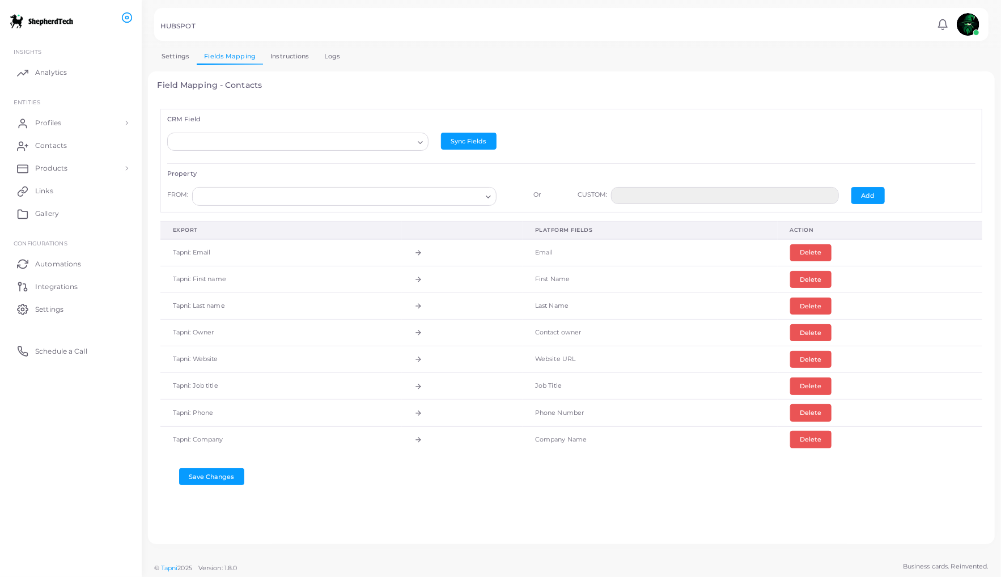
click at [283, 55] on link "Instructions" at bounding box center [290, 56] width 54 height 16
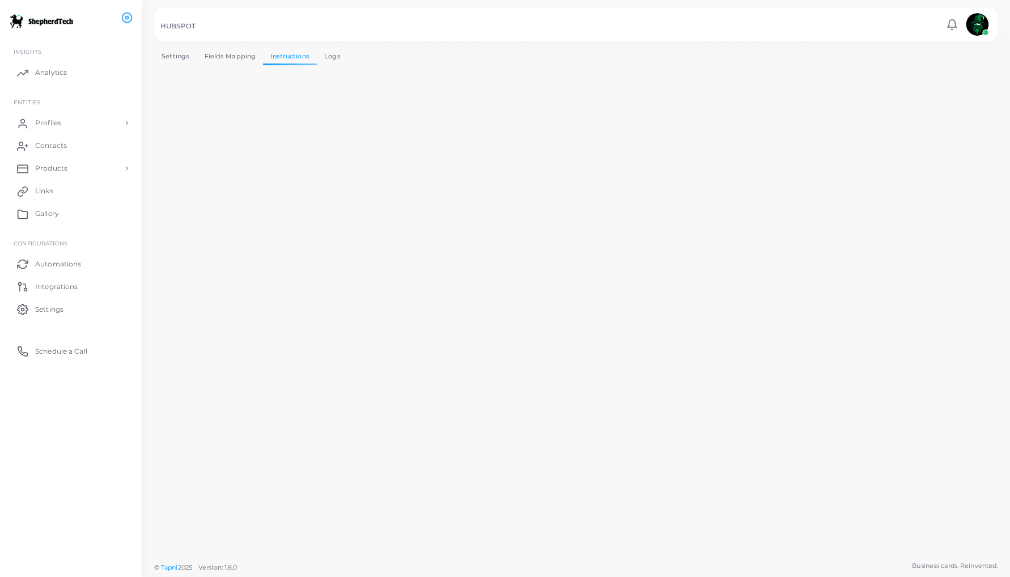
click at [332, 57] on link "Logs" at bounding box center [332, 56] width 31 height 16
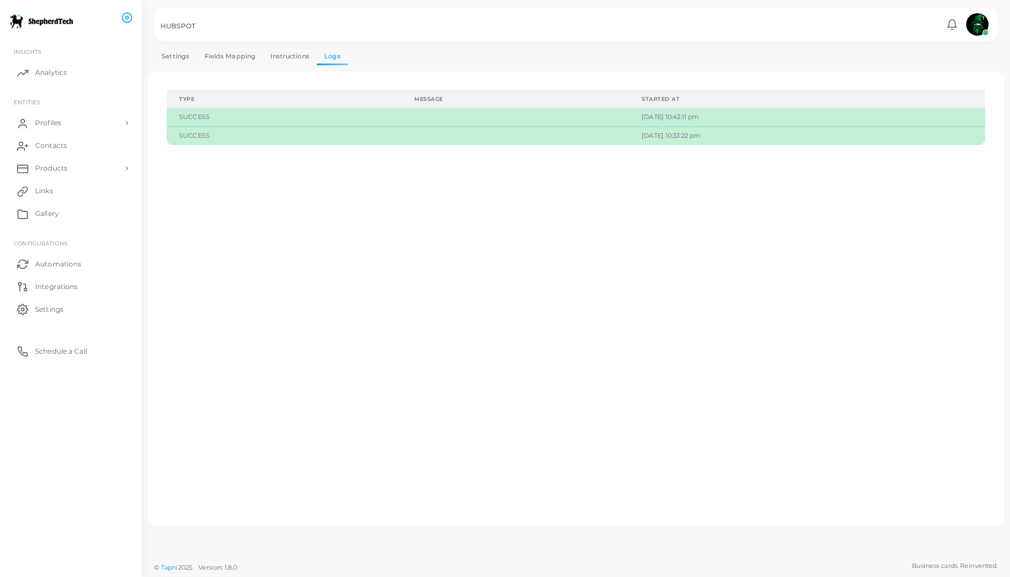
click at [292, 60] on link "Instructions" at bounding box center [290, 56] width 54 height 16
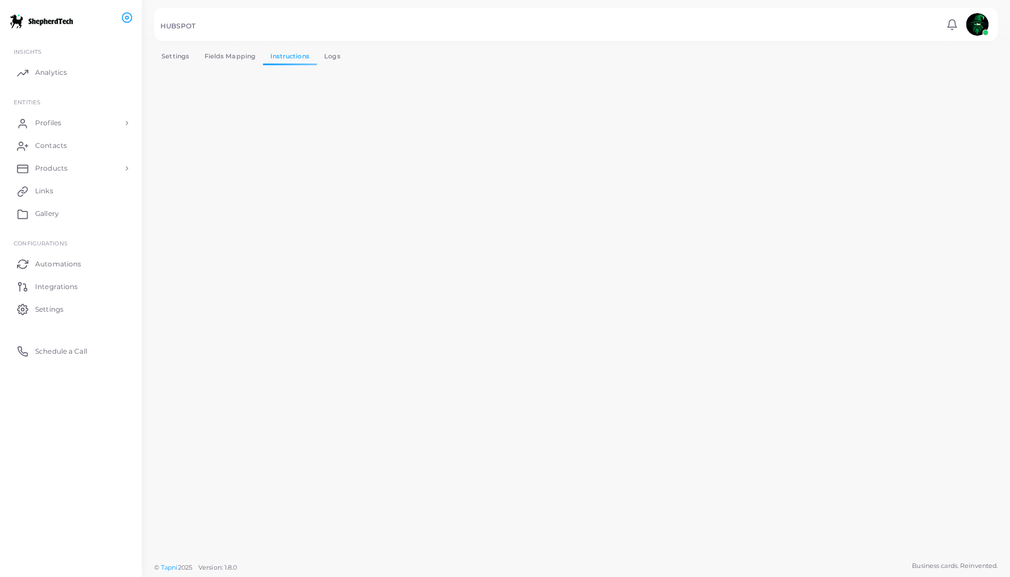
click at [237, 56] on link "Fields Mapping" at bounding box center [230, 56] width 66 height 16
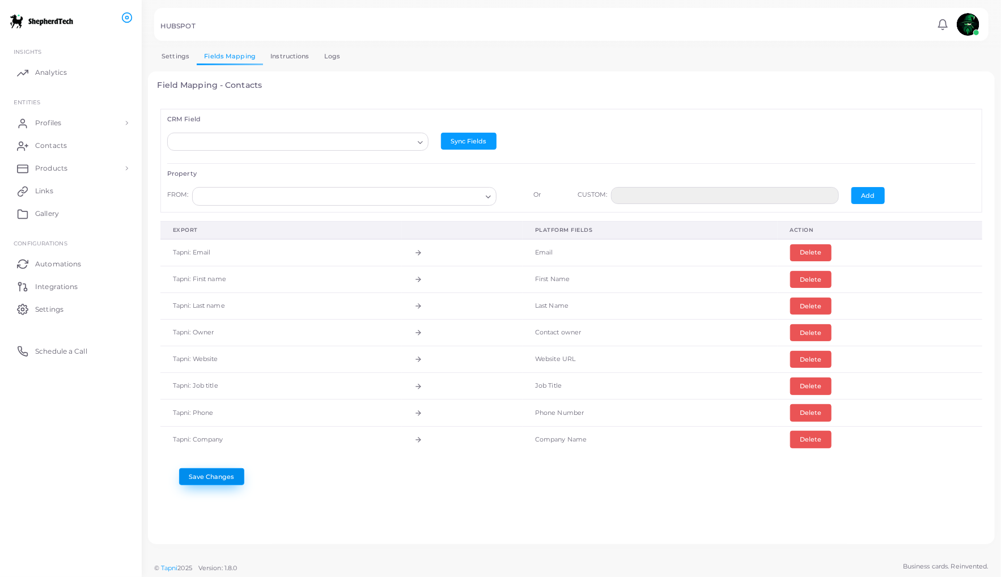
click at [217, 471] on button "Save Changes" at bounding box center [211, 476] width 65 height 17
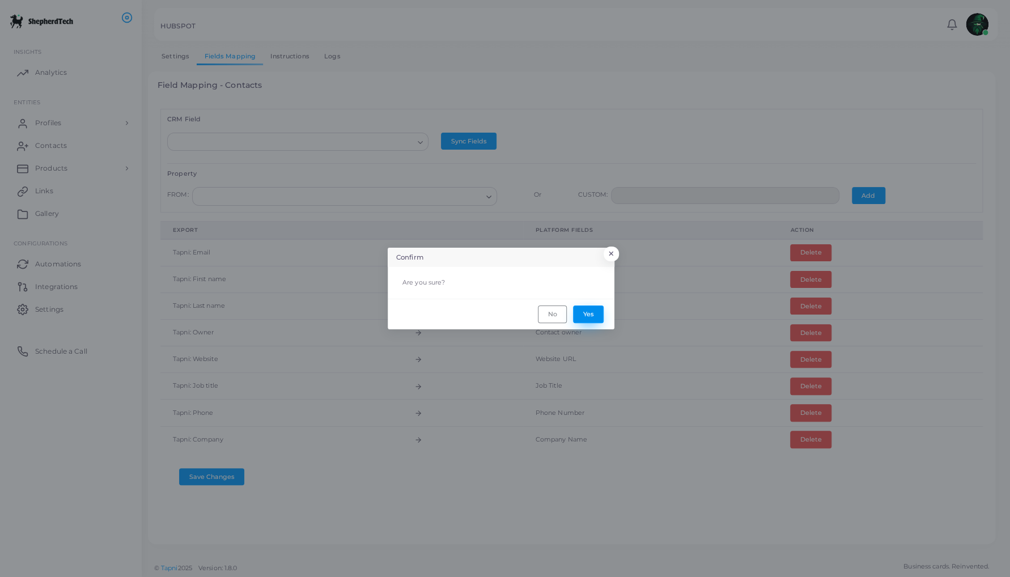
click at [587, 313] on button "Yes" at bounding box center [588, 313] width 31 height 17
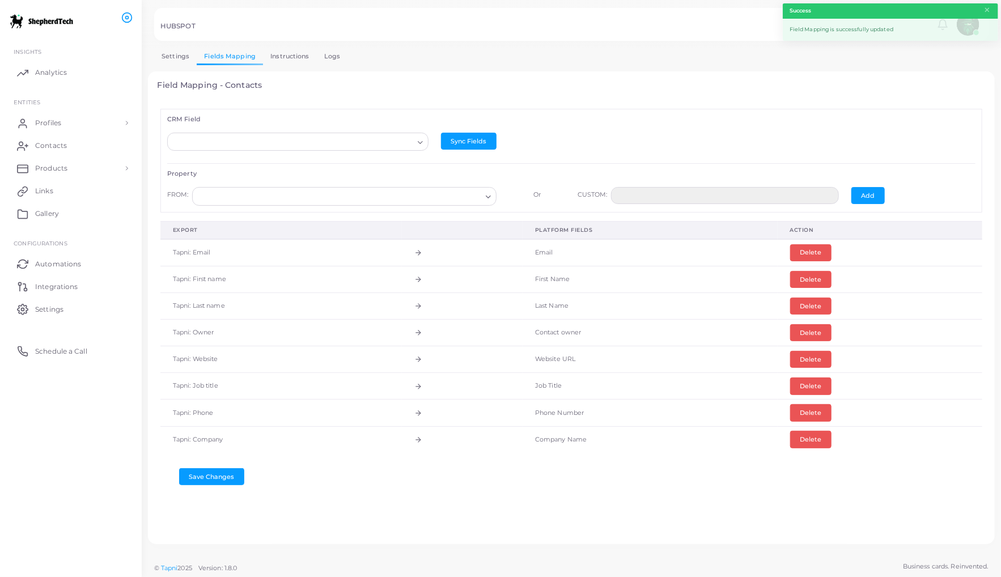
click at [177, 57] on link "Settings" at bounding box center [175, 56] width 43 height 16
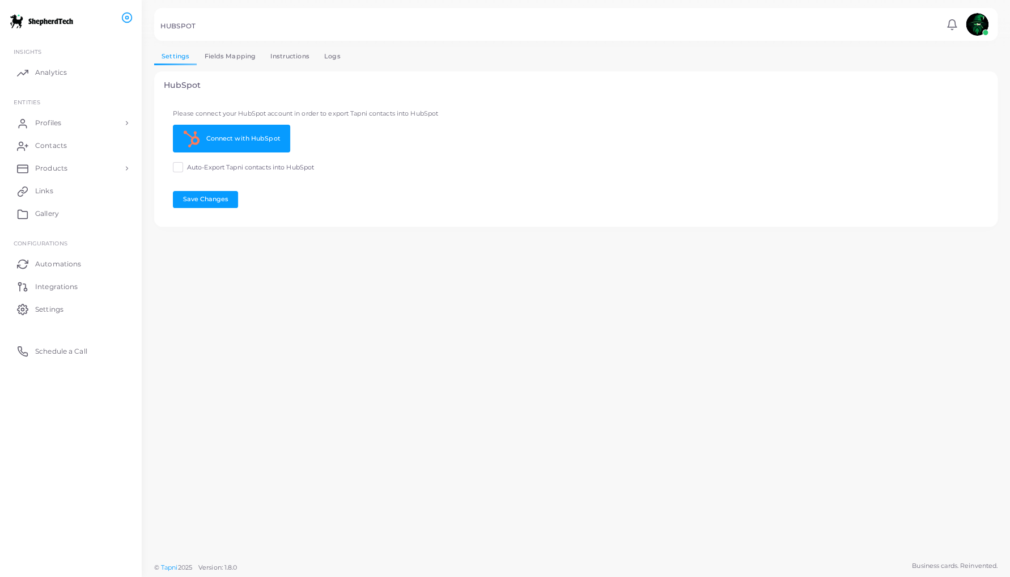
click at [331, 54] on link "Logs" at bounding box center [332, 56] width 31 height 16
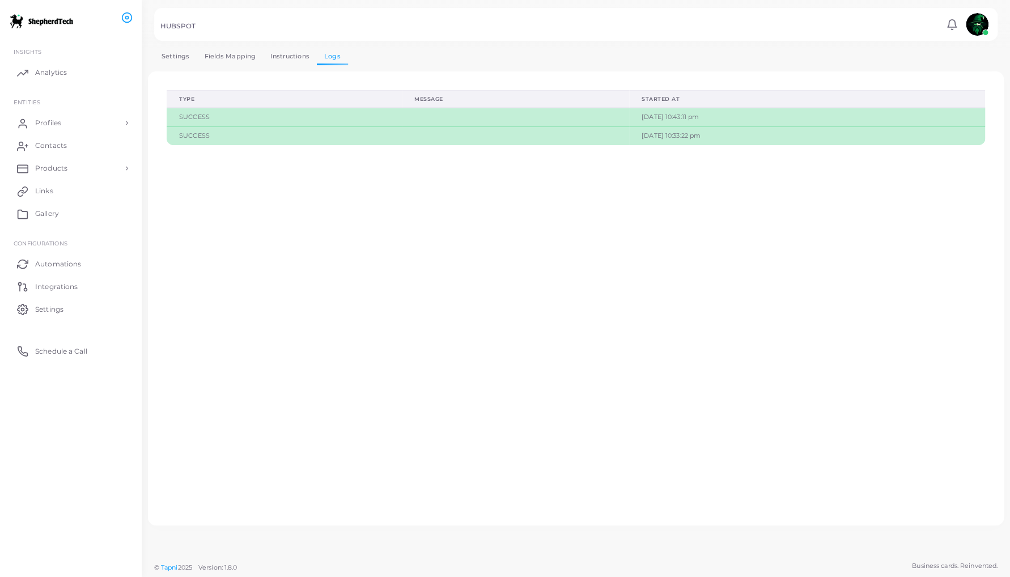
click at [292, 52] on link "Instructions" at bounding box center [290, 56] width 54 height 16
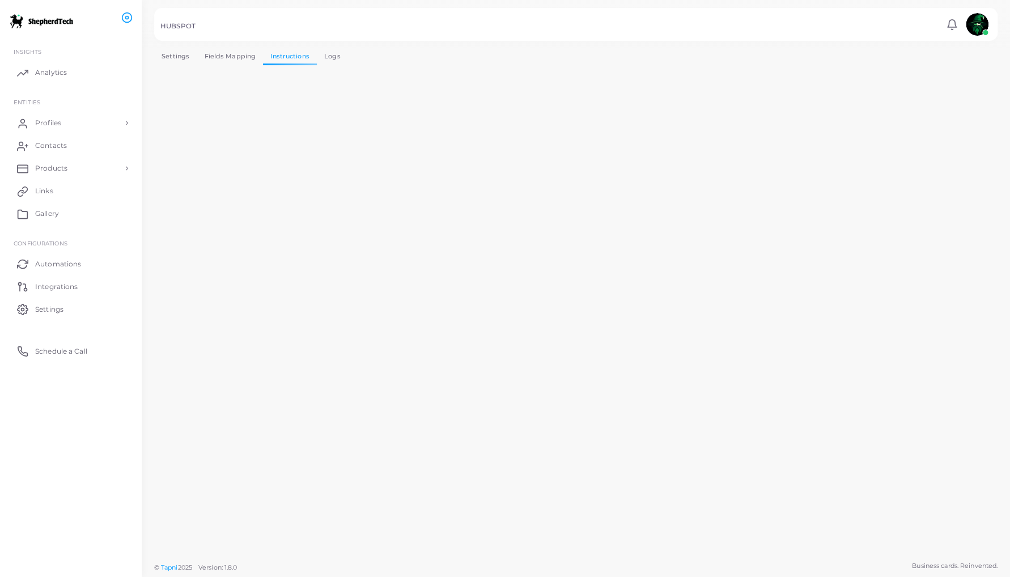
click at [234, 54] on link "Fields Mapping" at bounding box center [230, 56] width 66 height 16
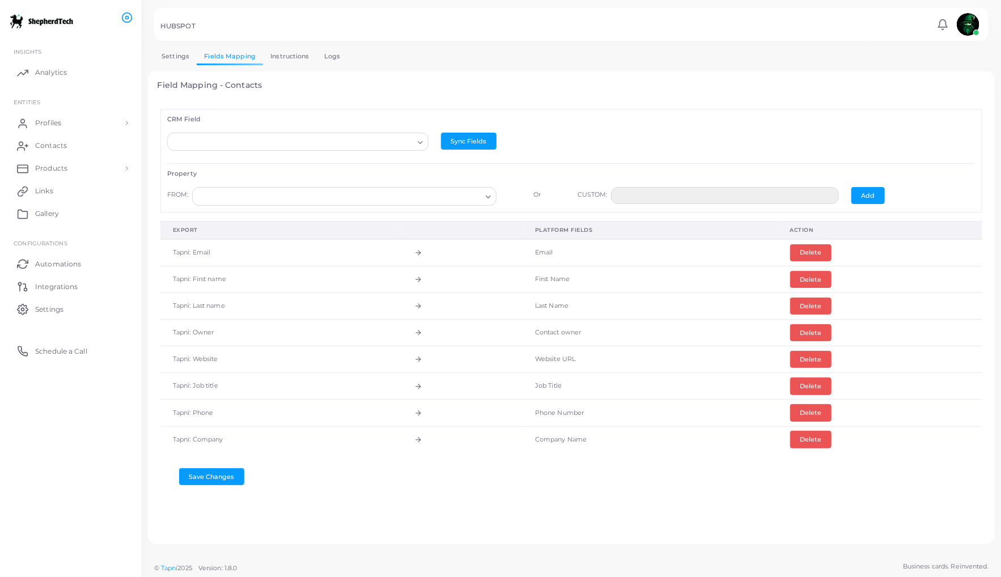
click at [190, 54] on link "Settings" at bounding box center [175, 56] width 43 height 16
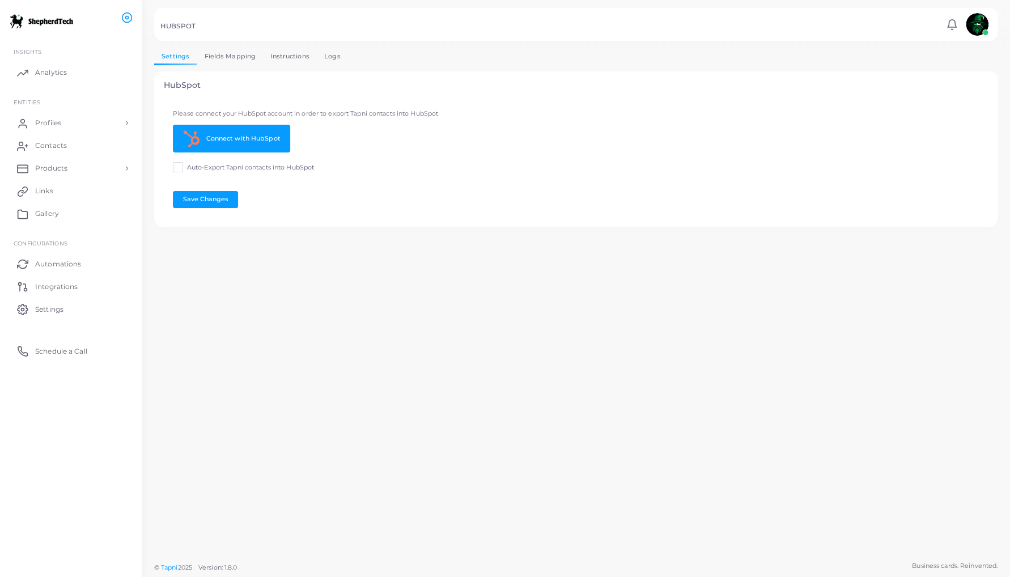
click at [484, 252] on div "Settings Fields Mapping Instructions Logs HubSpot Please connect your HubSpot a…" at bounding box center [576, 278] width 868 height 556
